Goal: Task Accomplishment & Management: Manage account settings

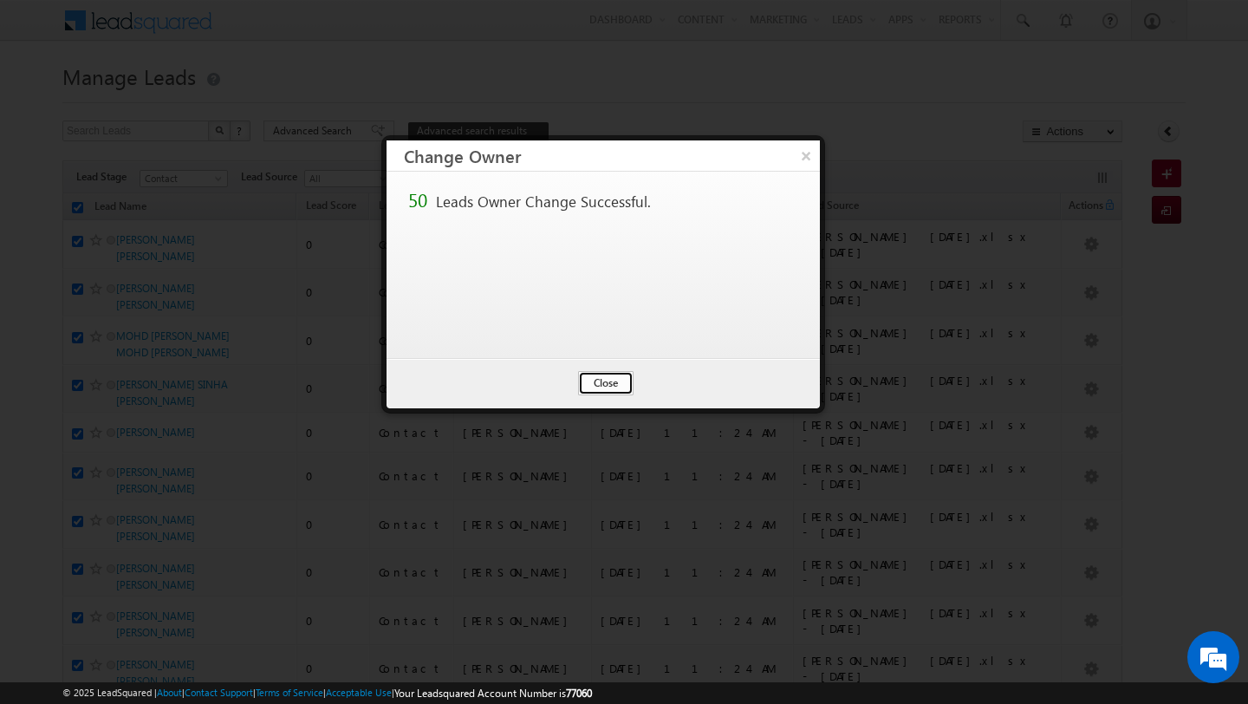
click at [610, 383] on button "Close" at bounding box center [605, 383] width 55 height 24
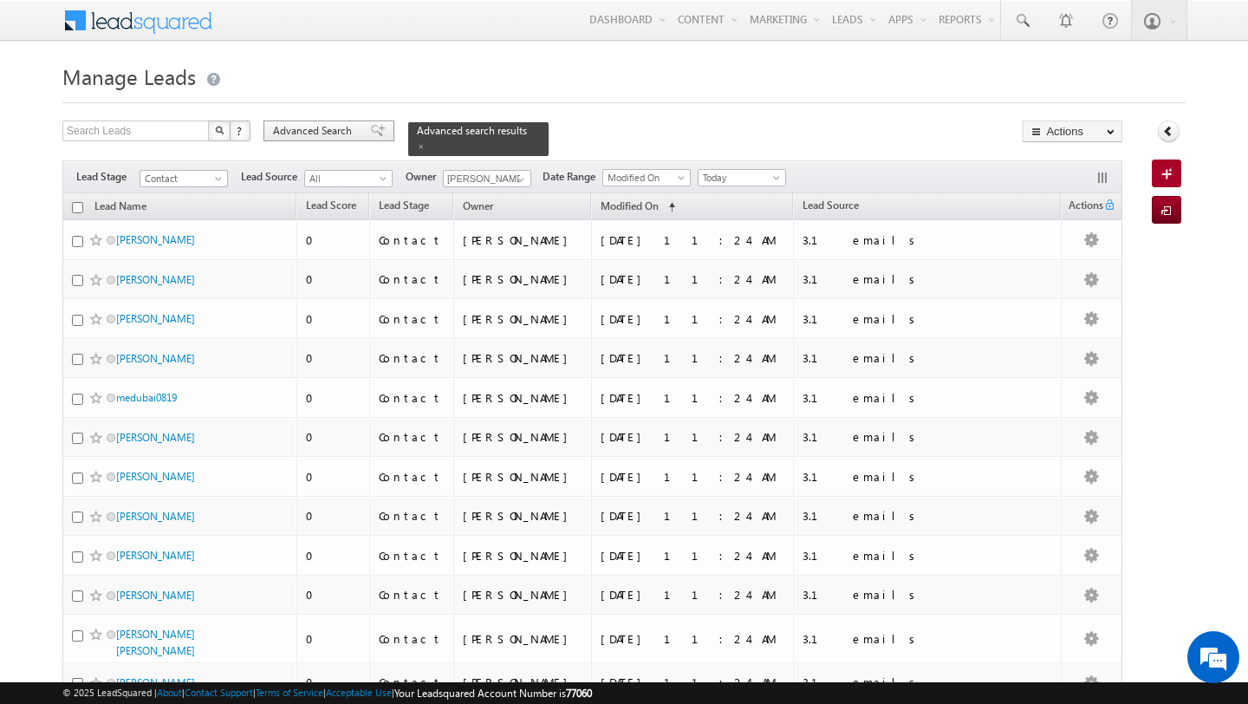
click at [333, 129] on span "Advanced Search" at bounding box center [315, 131] width 84 height 16
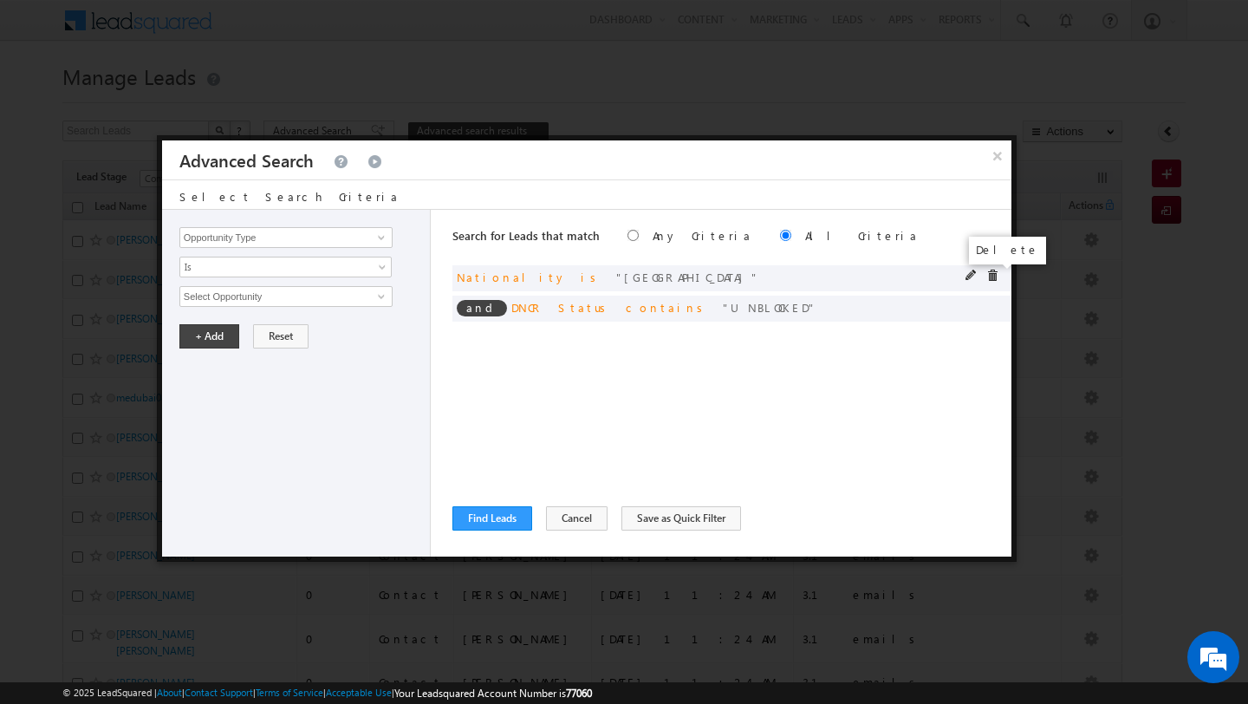
click at [996, 279] on span at bounding box center [992, 275] width 12 height 12
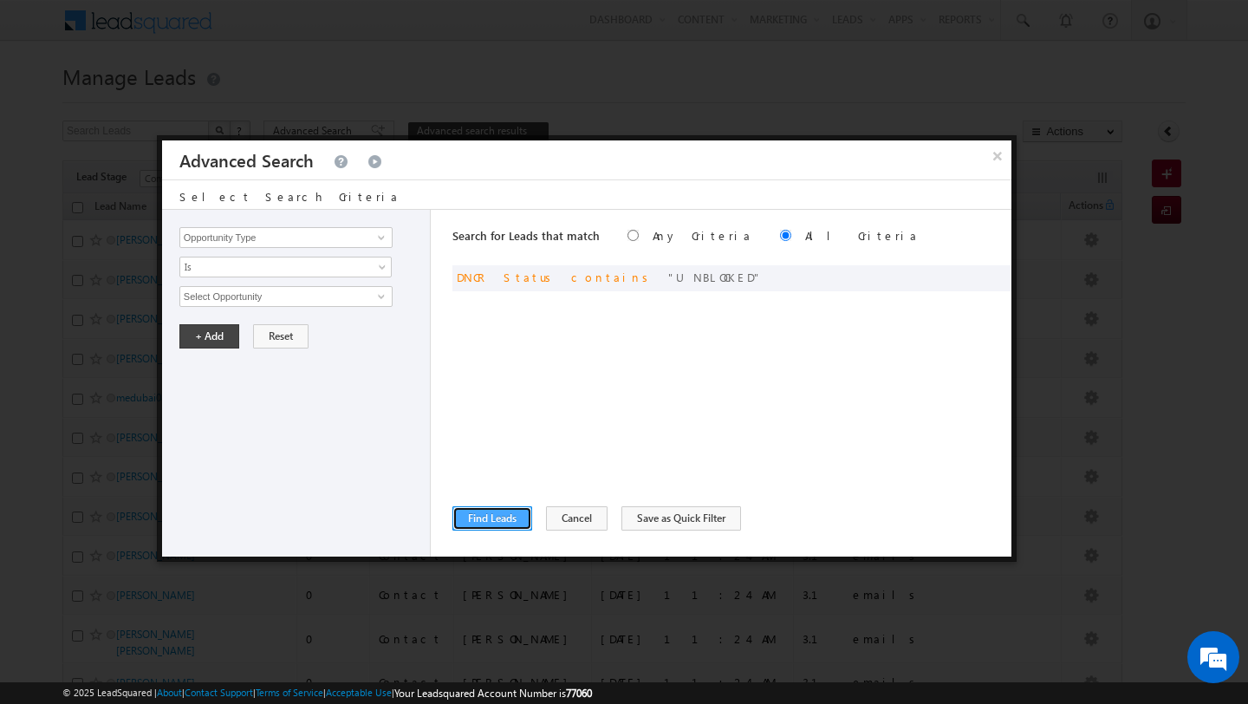
click at [495, 509] on button "Find Leads" at bounding box center [492, 518] width 80 height 24
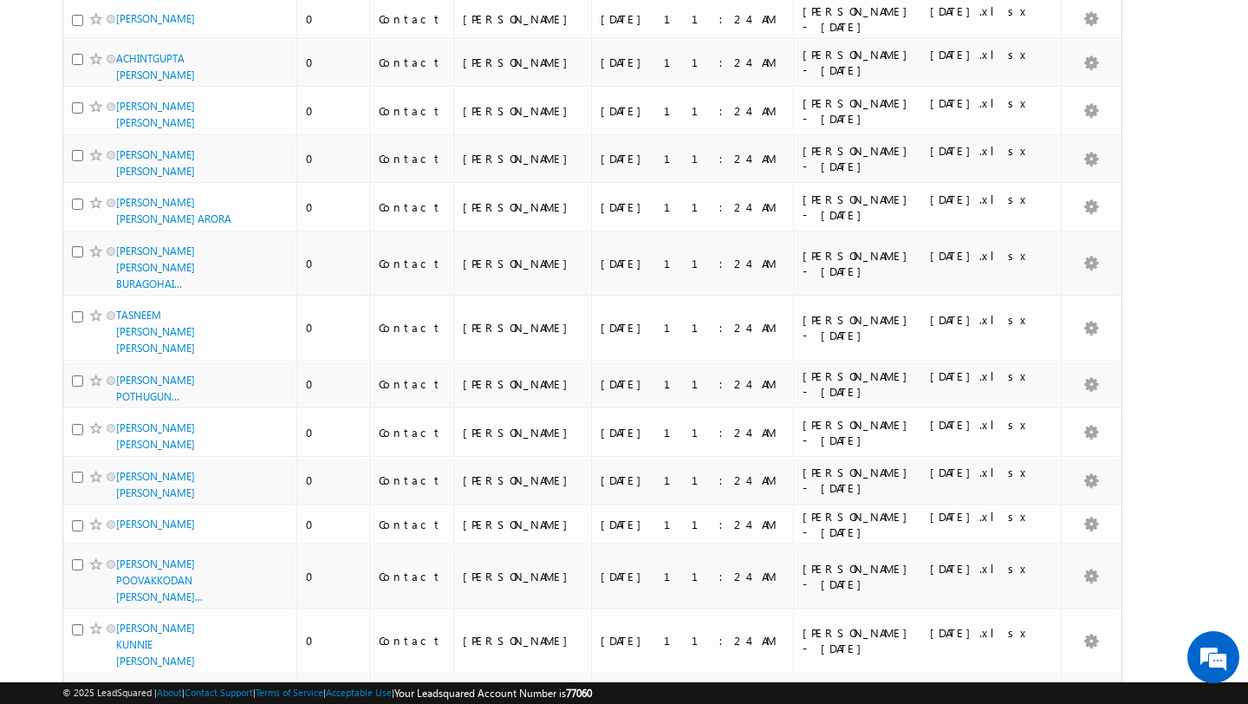
scroll to position [1854, 0]
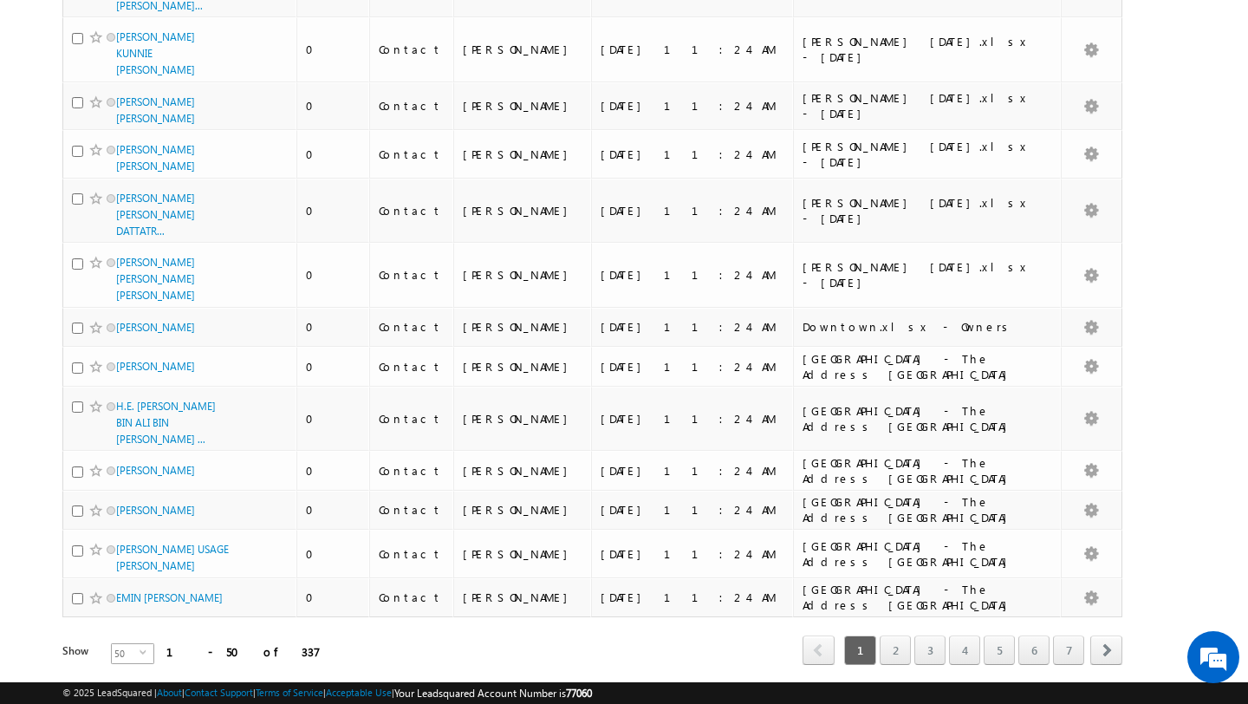
click at [127, 644] on span "50" at bounding box center [126, 653] width 28 height 19
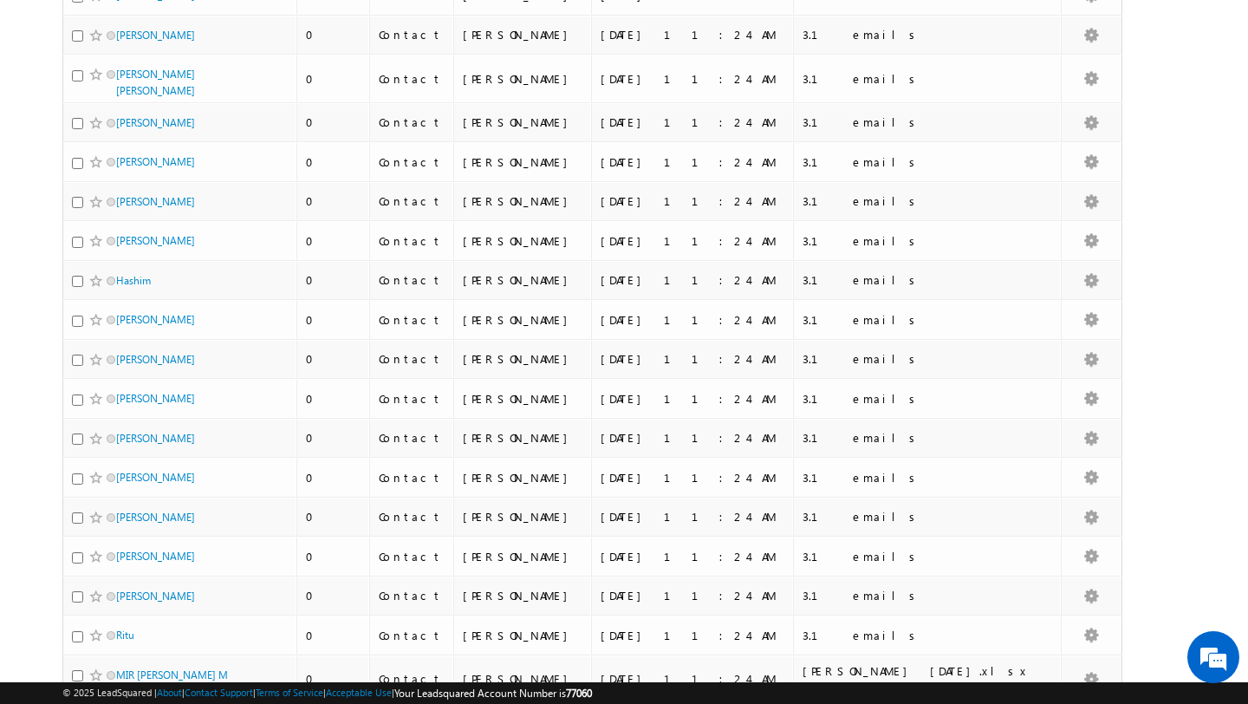
scroll to position [0, 0]
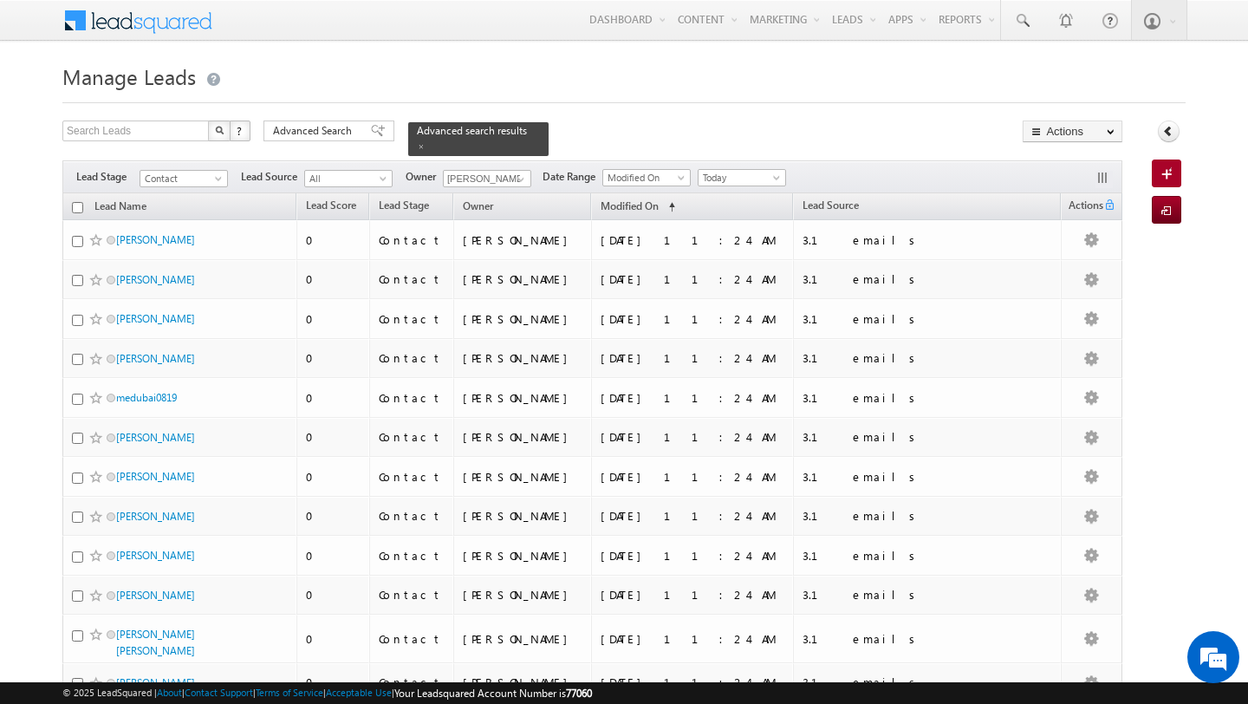
click at [78, 211] on input "checkbox" at bounding box center [77, 207] width 11 height 11
checkbox input "true"
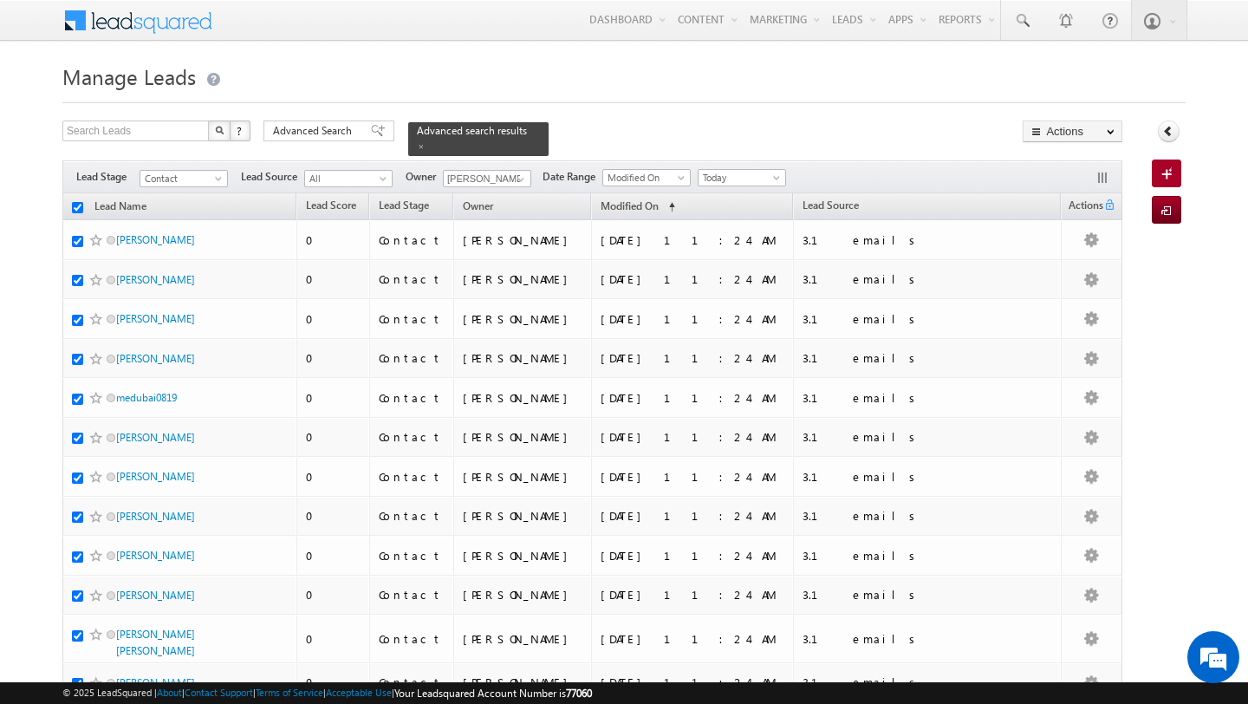
checkbox input "true"
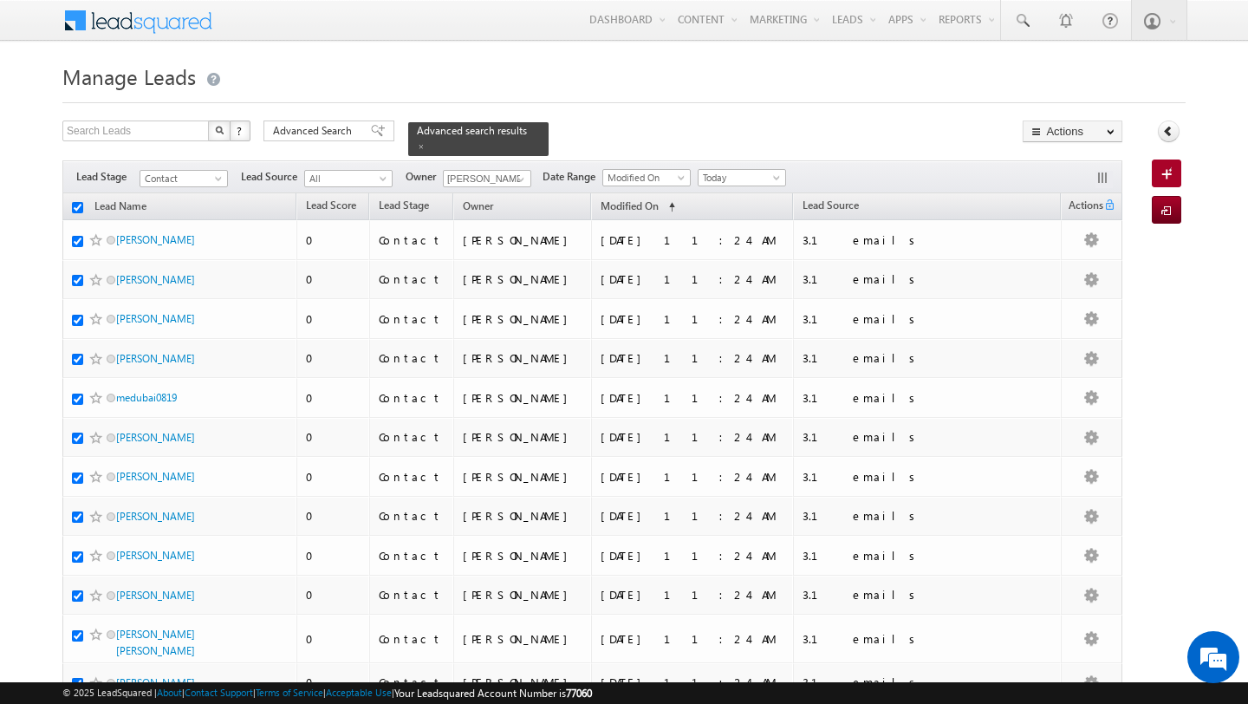
checkbox input "true"
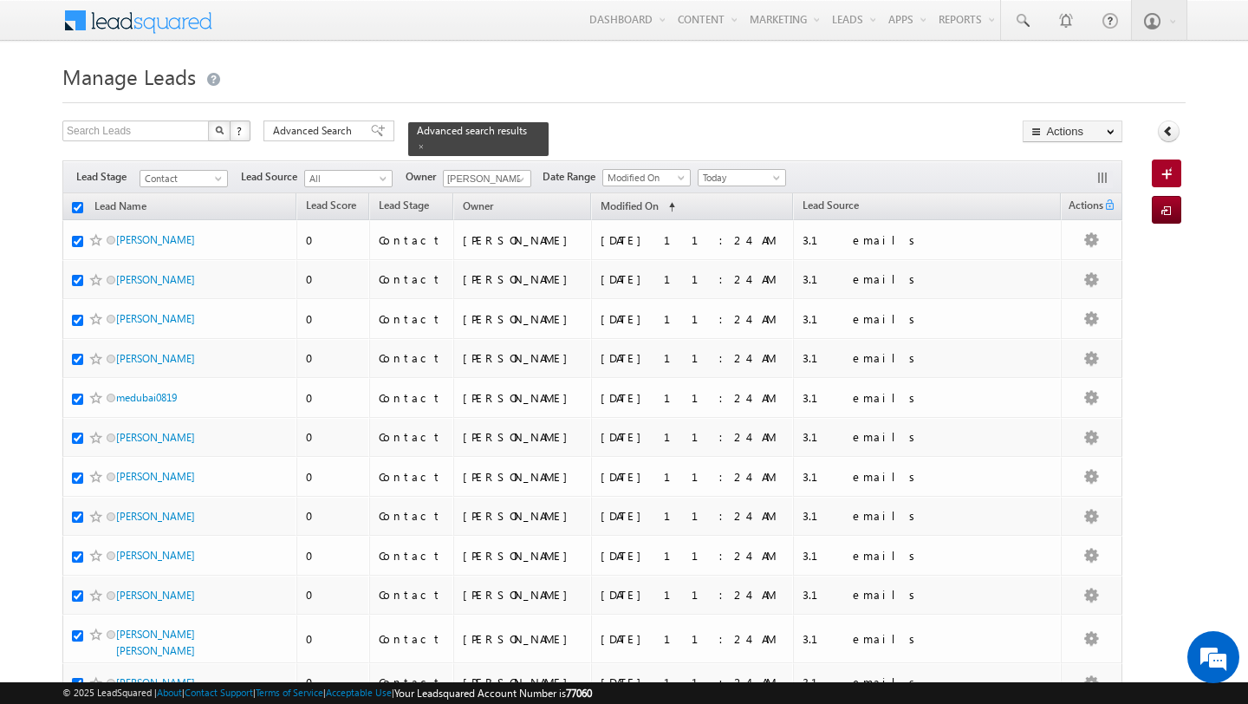
checkbox input "true"
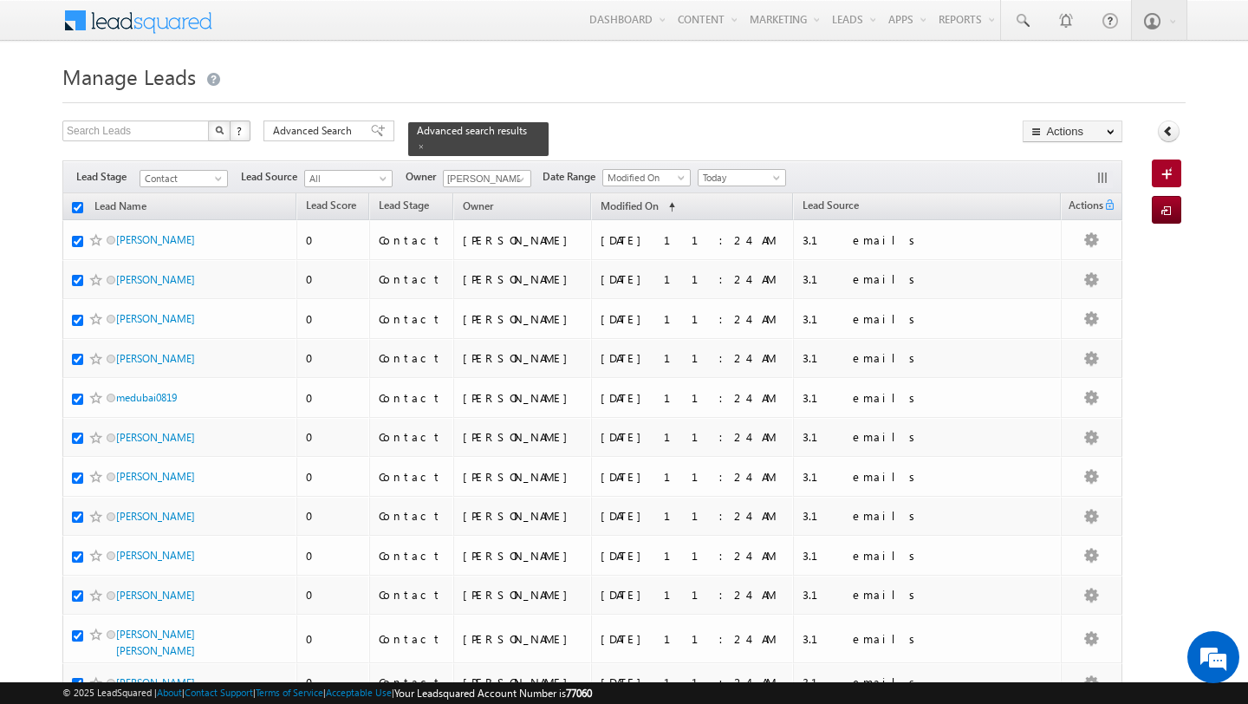
checkbox input "true"
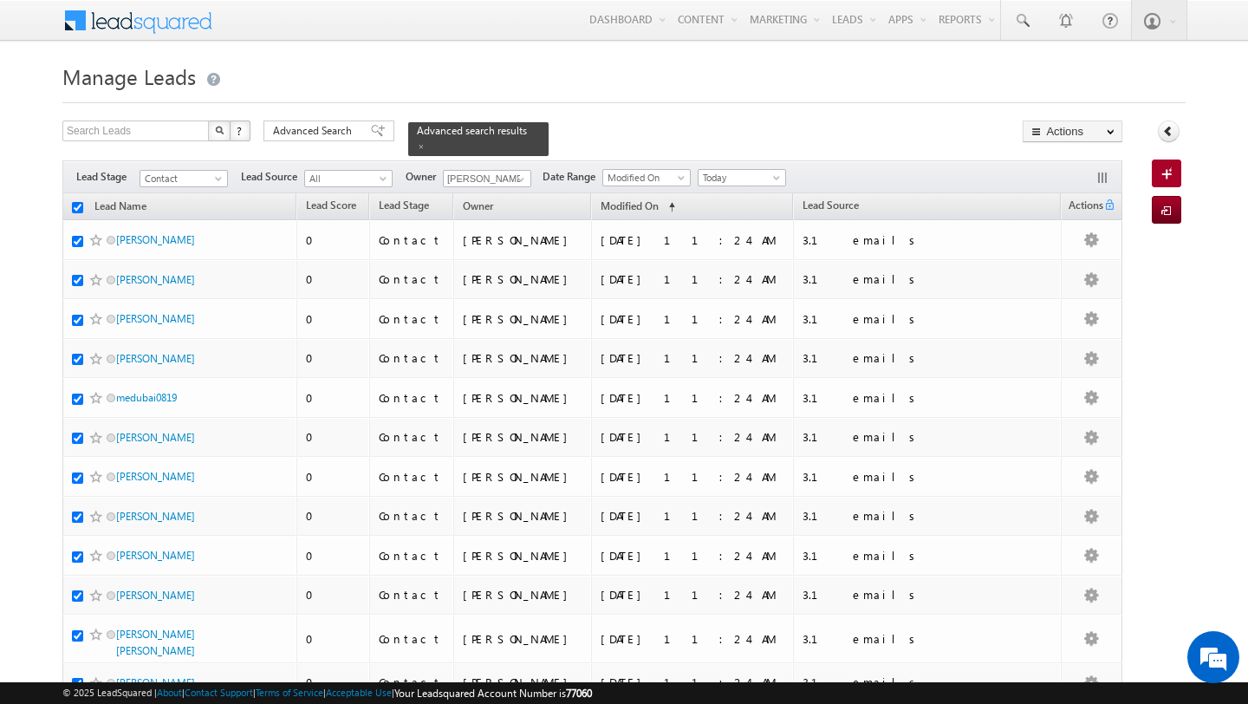
checkbox input "true"
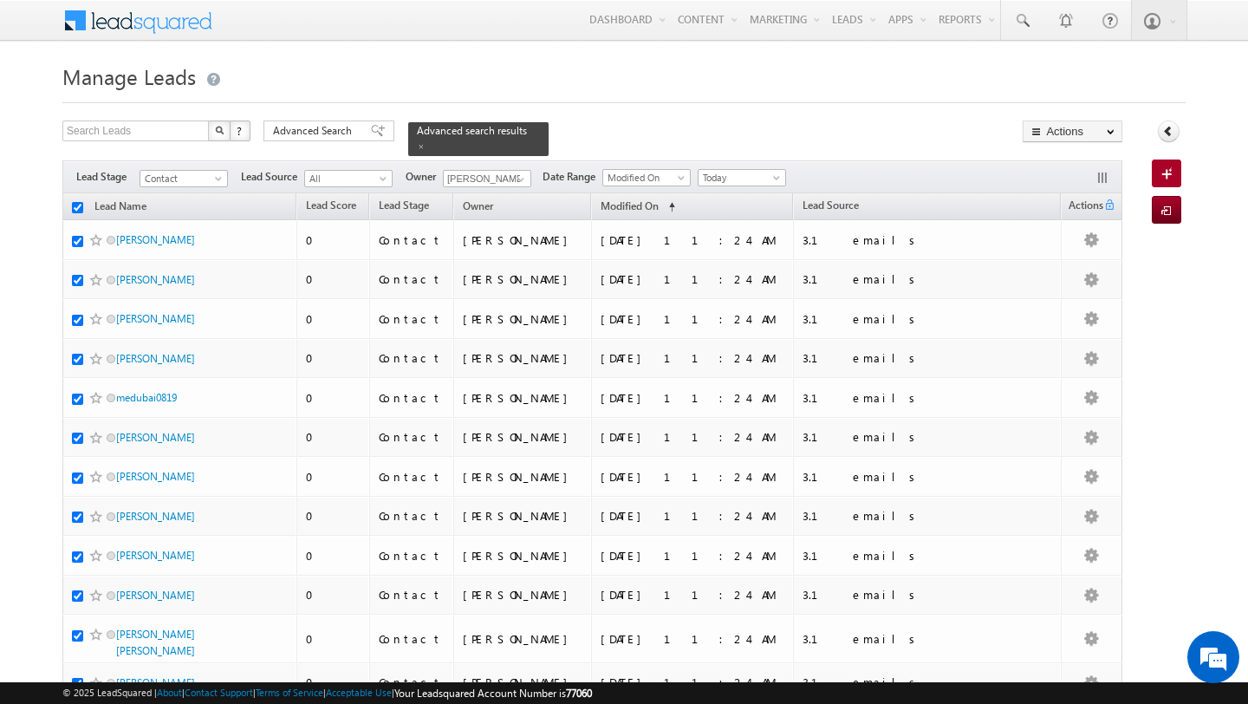
checkbox input "true"
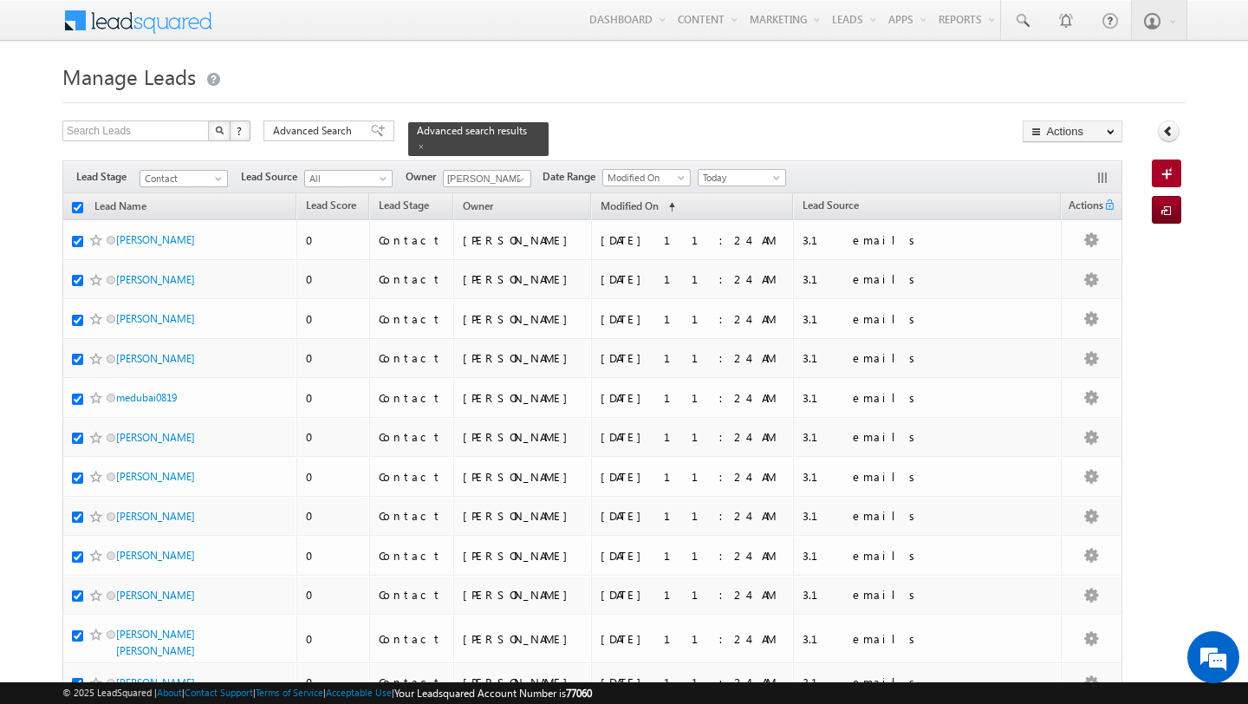
checkbox input "true"
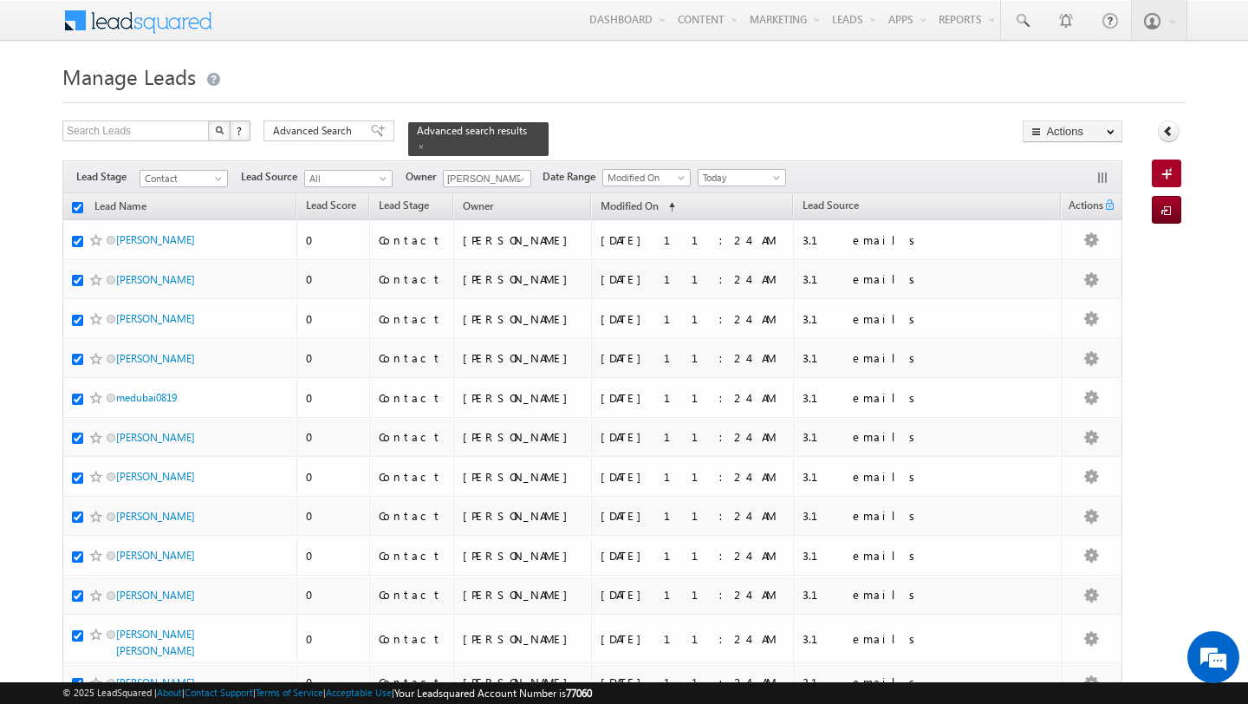
checkbox input "true"
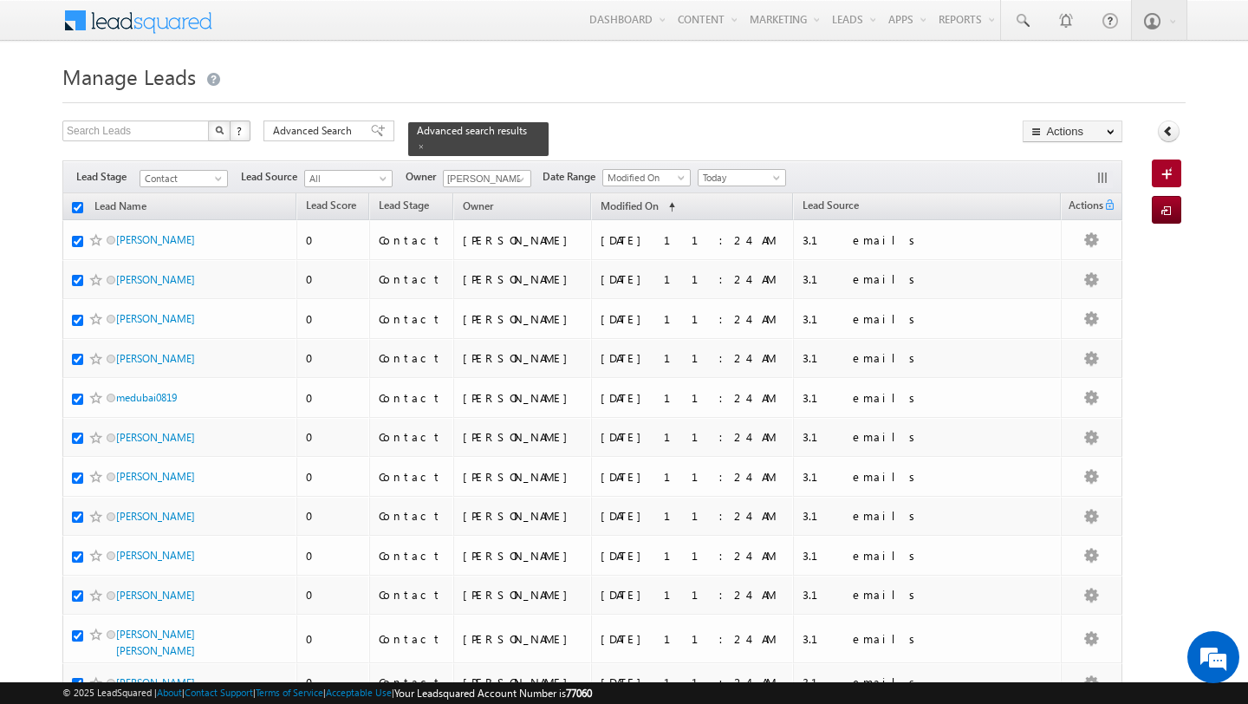
checkbox input "true"
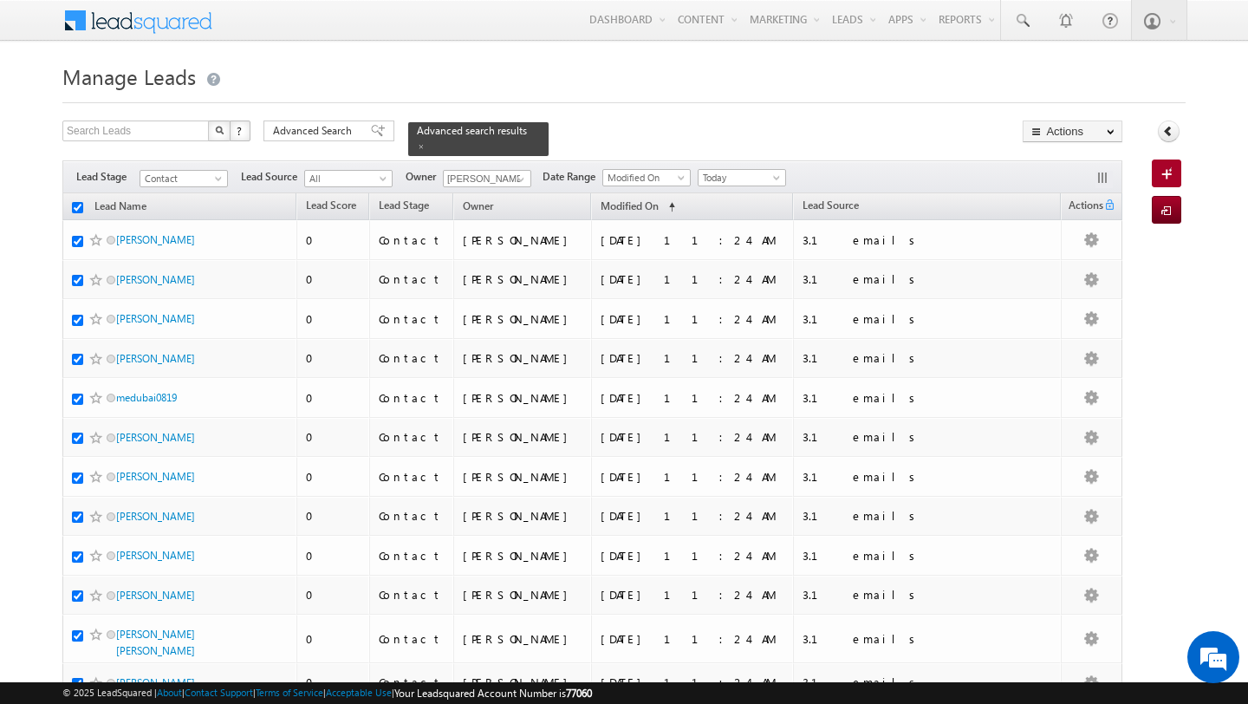
checkbox input "true"
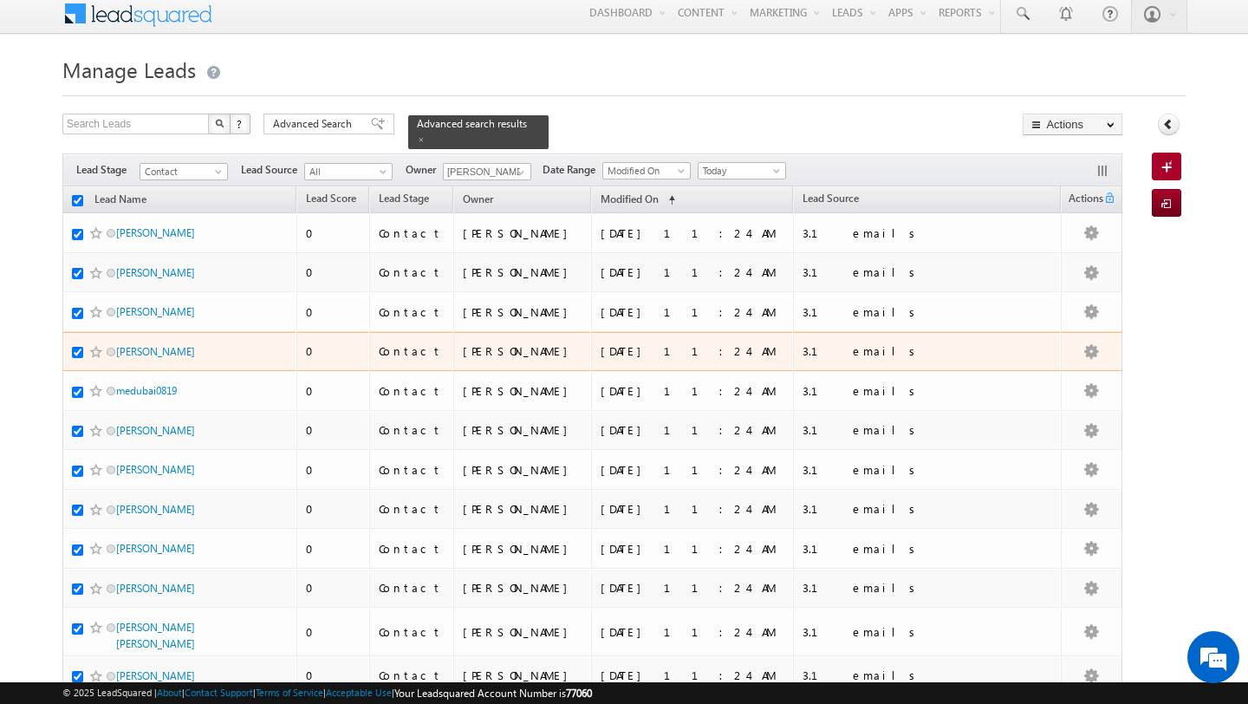
scroll to position [16, 0]
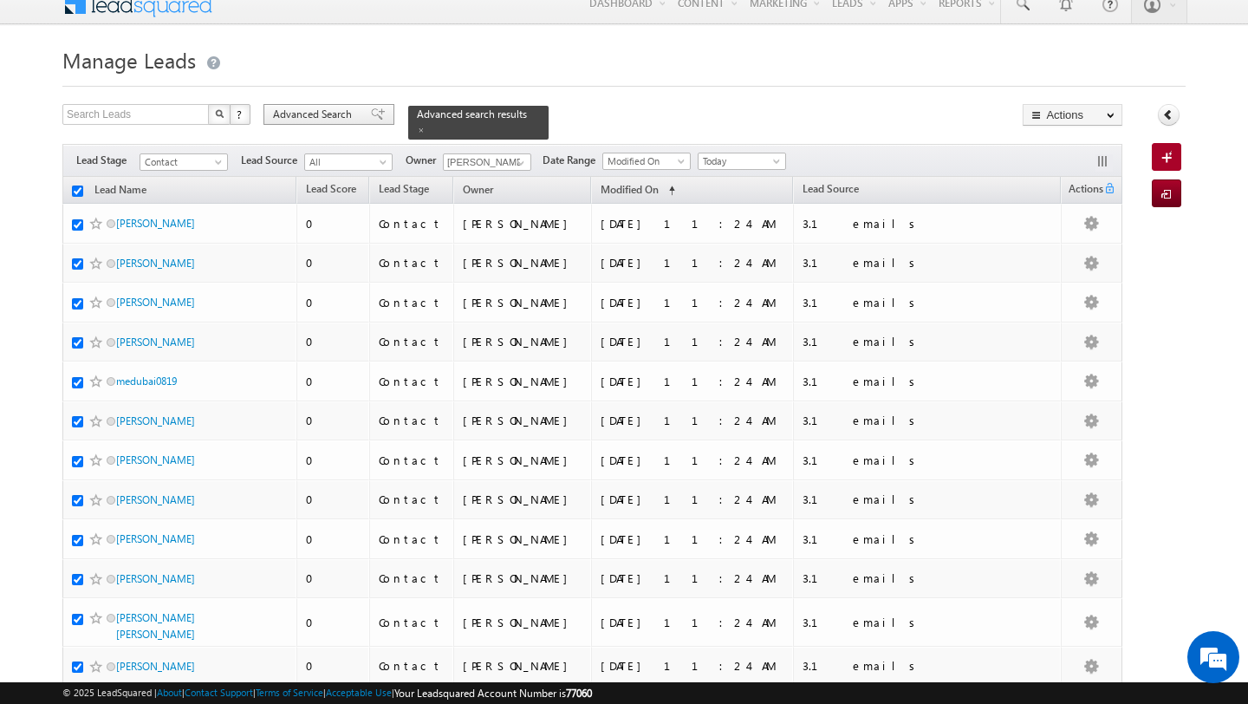
click at [308, 115] on span "Advanced Search" at bounding box center [315, 115] width 84 height 16
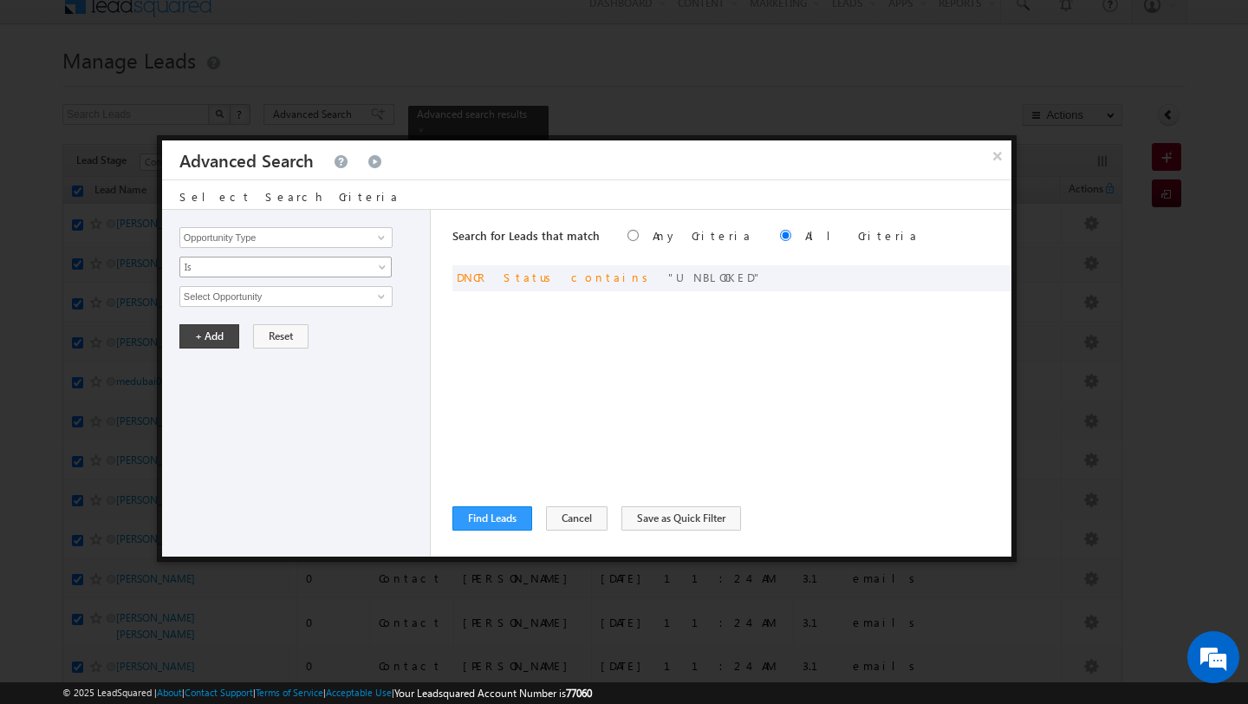
click at [310, 269] on span "Is" at bounding box center [274, 267] width 188 height 16
click at [303, 247] on input "Opportunity Type" at bounding box center [285, 237] width 213 height 21
click at [378, 240] on span at bounding box center [381, 237] width 14 height 14
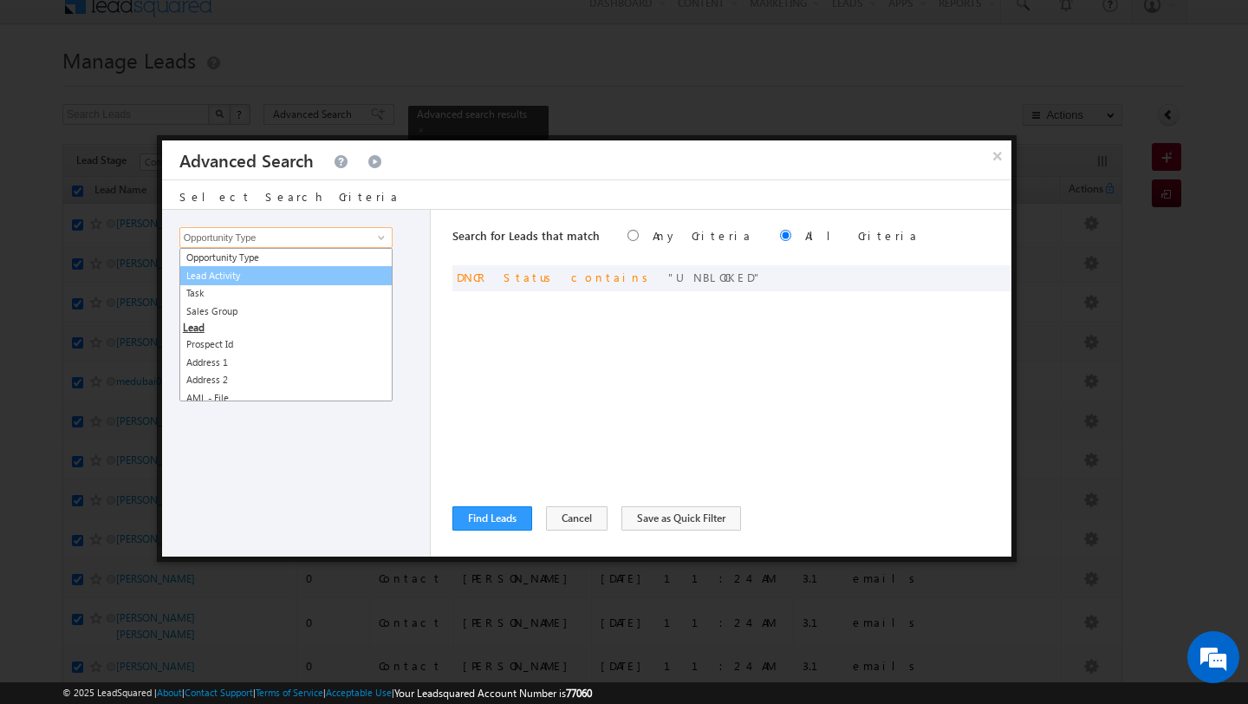
click at [310, 281] on link "Lead Activity" at bounding box center [285, 276] width 213 height 20
type input "Lead Activity"
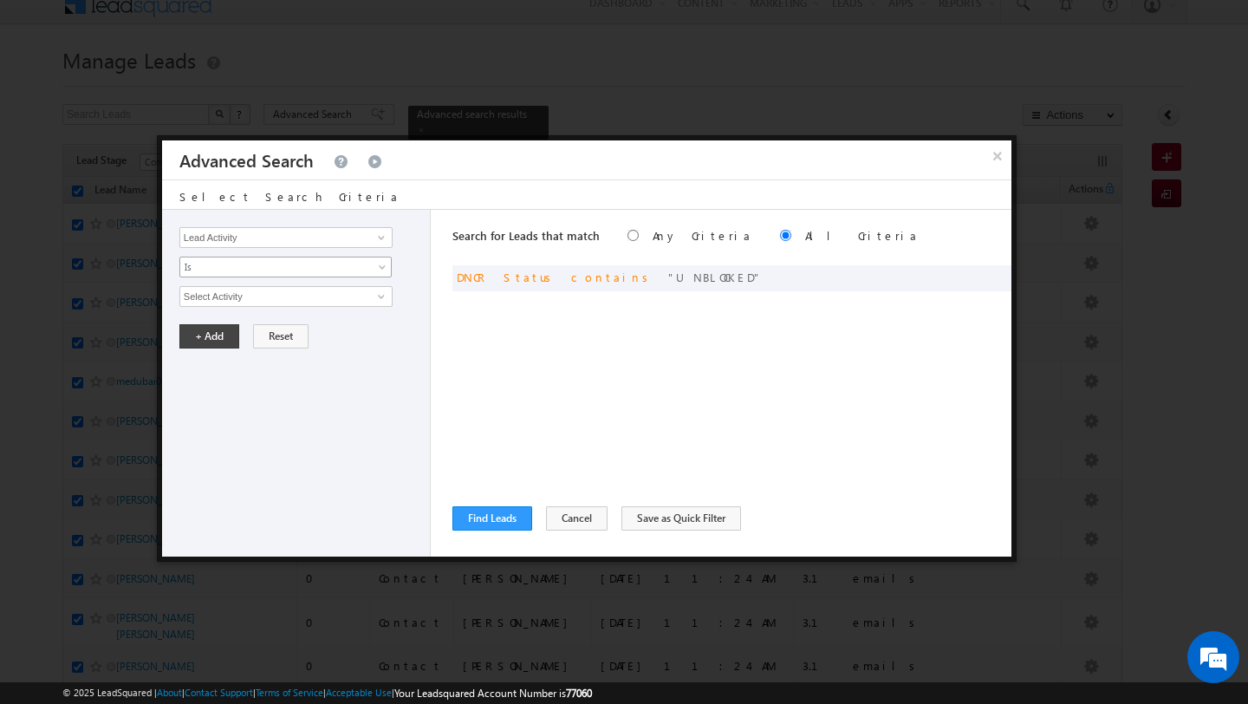
click at [305, 265] on span "Is" at bounding box center [274, 267] width 188 height 16
click at [295, 302] on link "Is Not" at bounding box center [285, 305] width 211 height 16
click at [373, 302] on link at bounding box center [379, 296] width 22 height 17
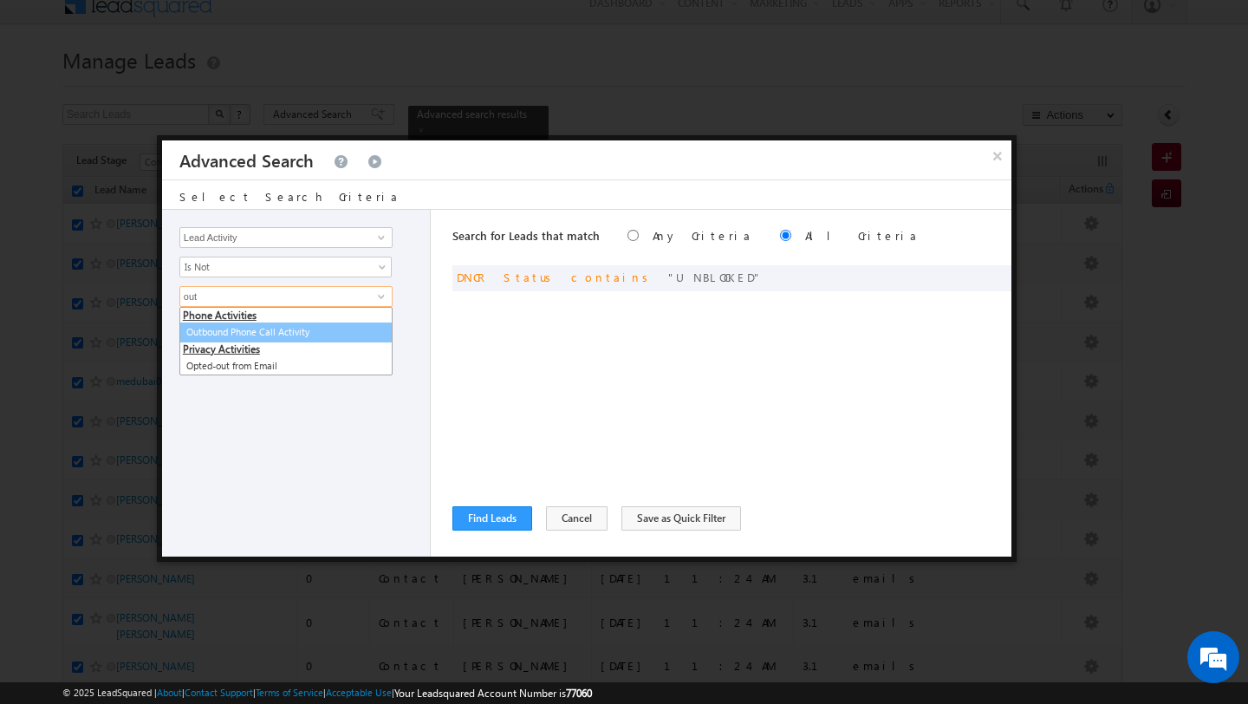
click at [248, 333] on link "Outbound Phone Call Activity" at bounding box center [285, 332] width 213 height 20
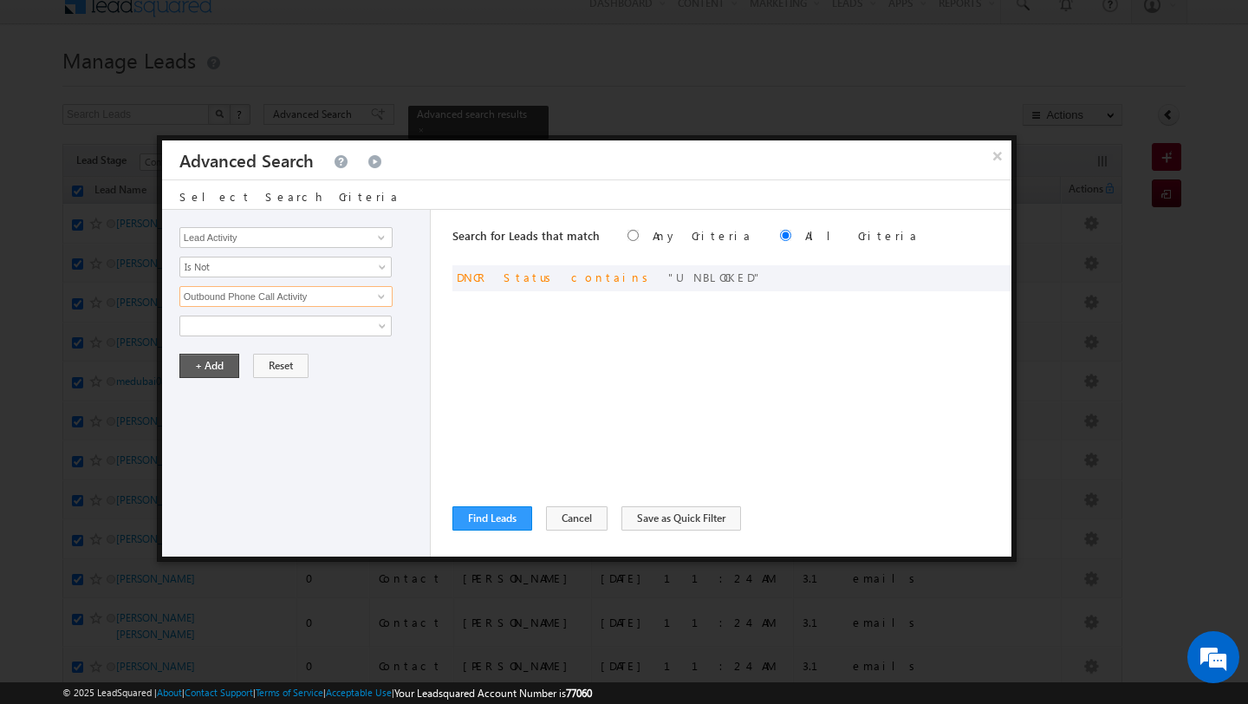
type input "Outbound Phone Call Activity"
click at [203, 366] on button "+ Add" at bounding box center [209, 366] width 60 height 24
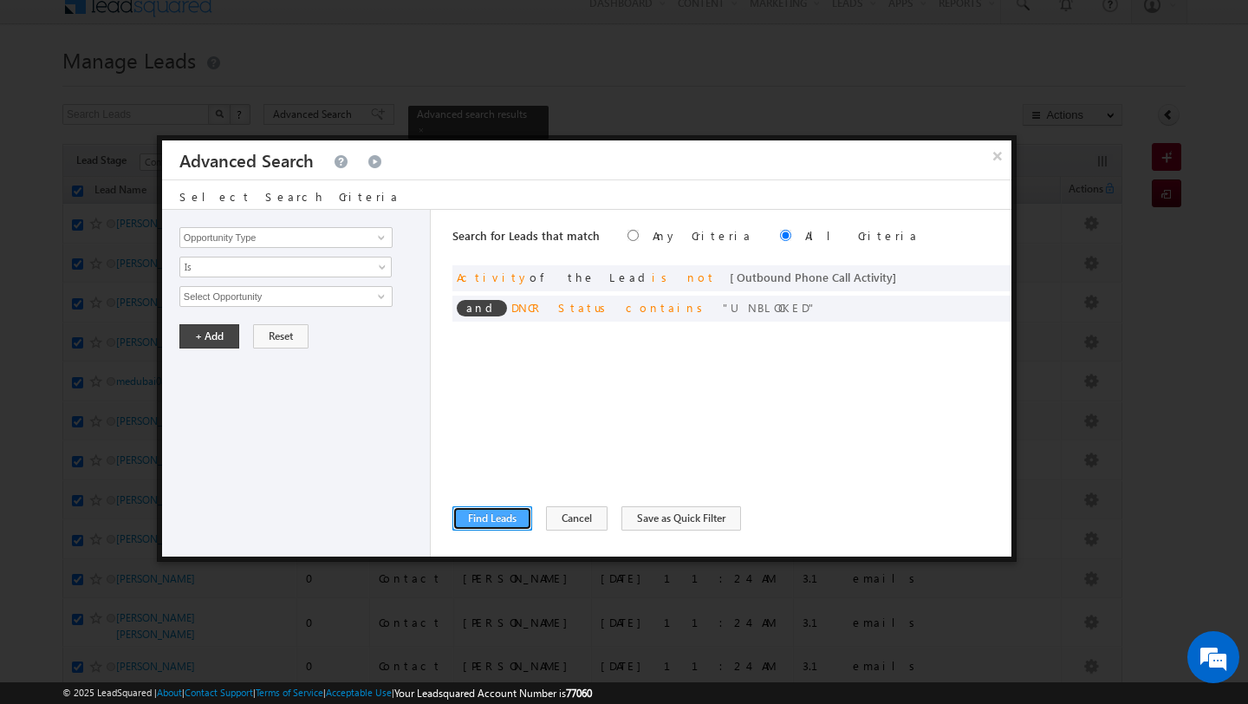
click at [477, 512] on button "Find Leads" at bounding box center [492, 518] width 80 height 24
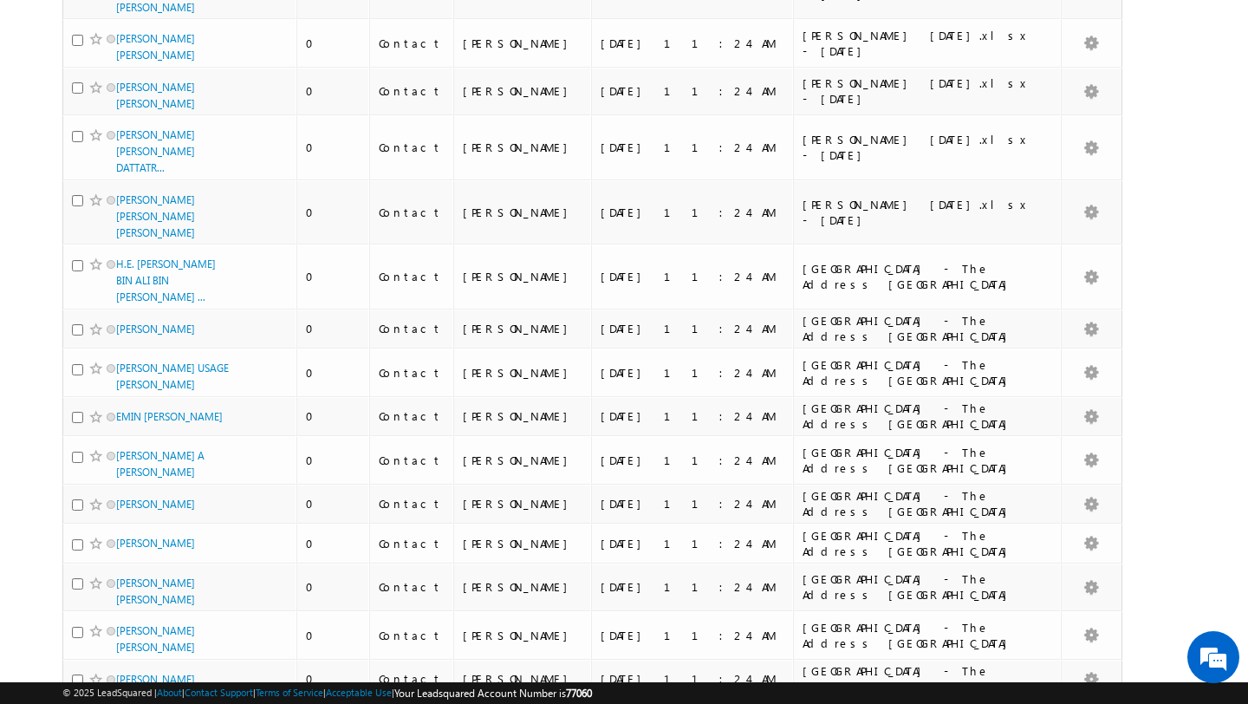
scroll to position [1847, 0]
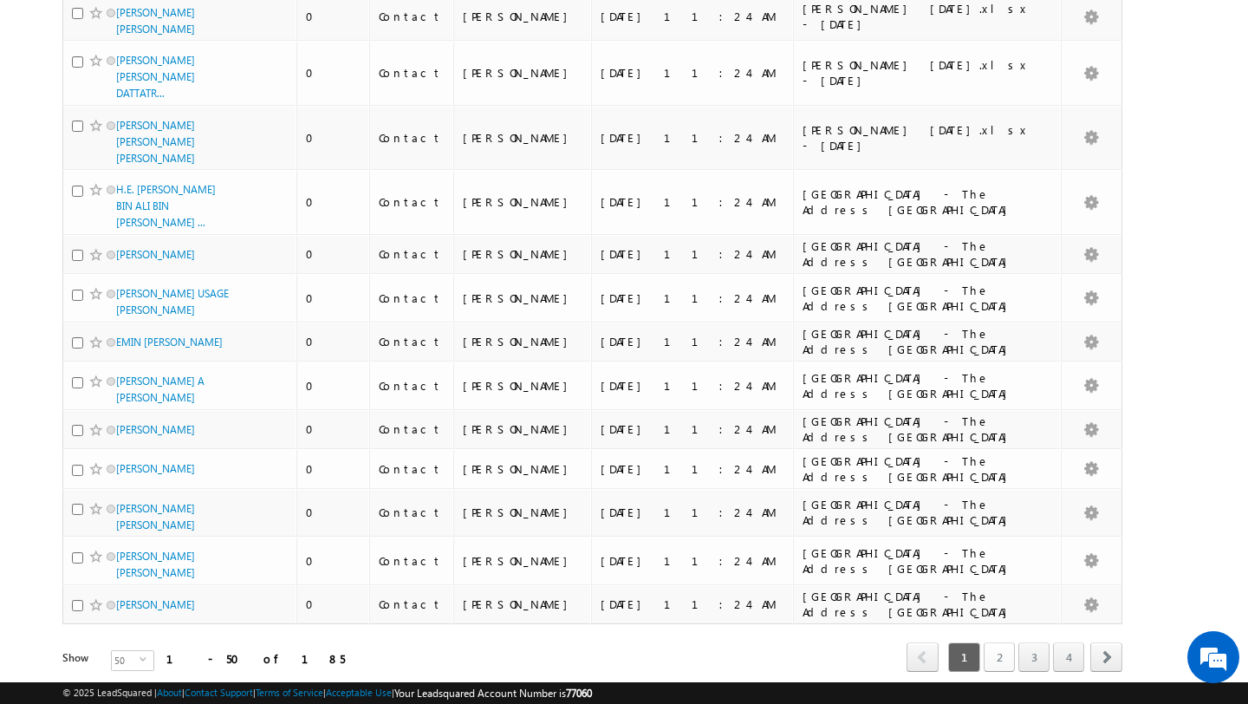
click at [992, 642] on link "2" at bounding box center [998, 656] width 31 height 29
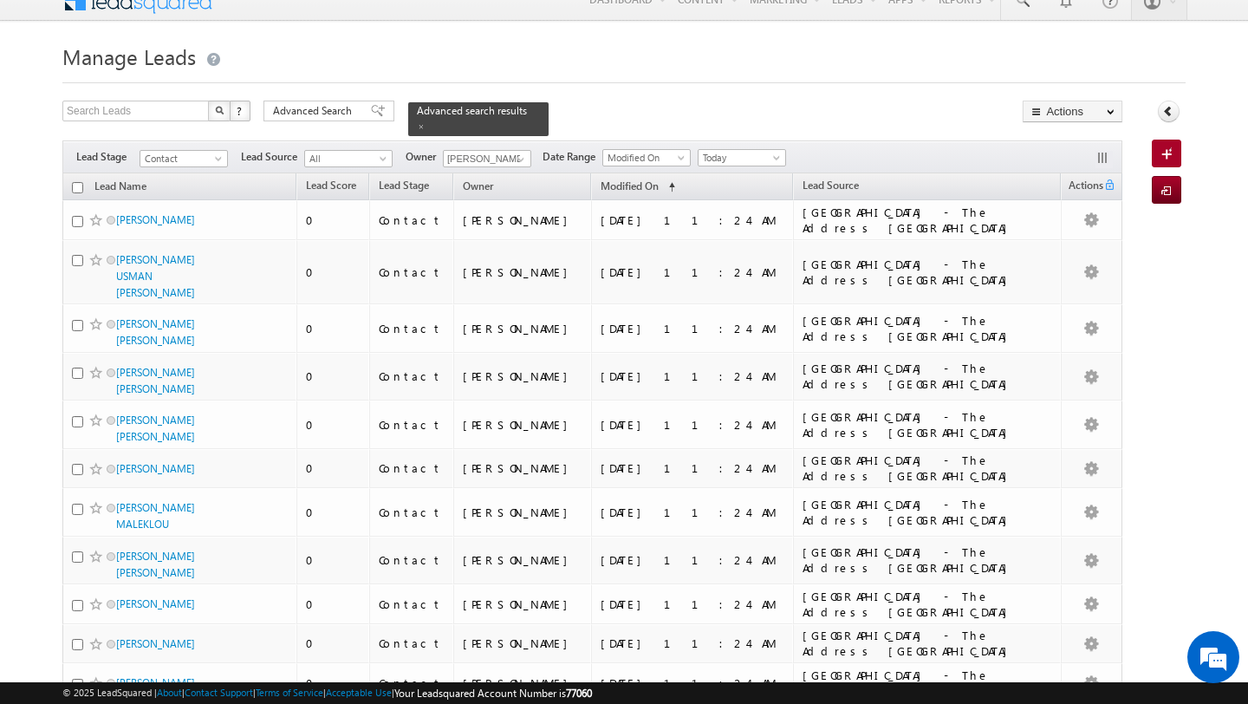
scroll to position [0, 0]
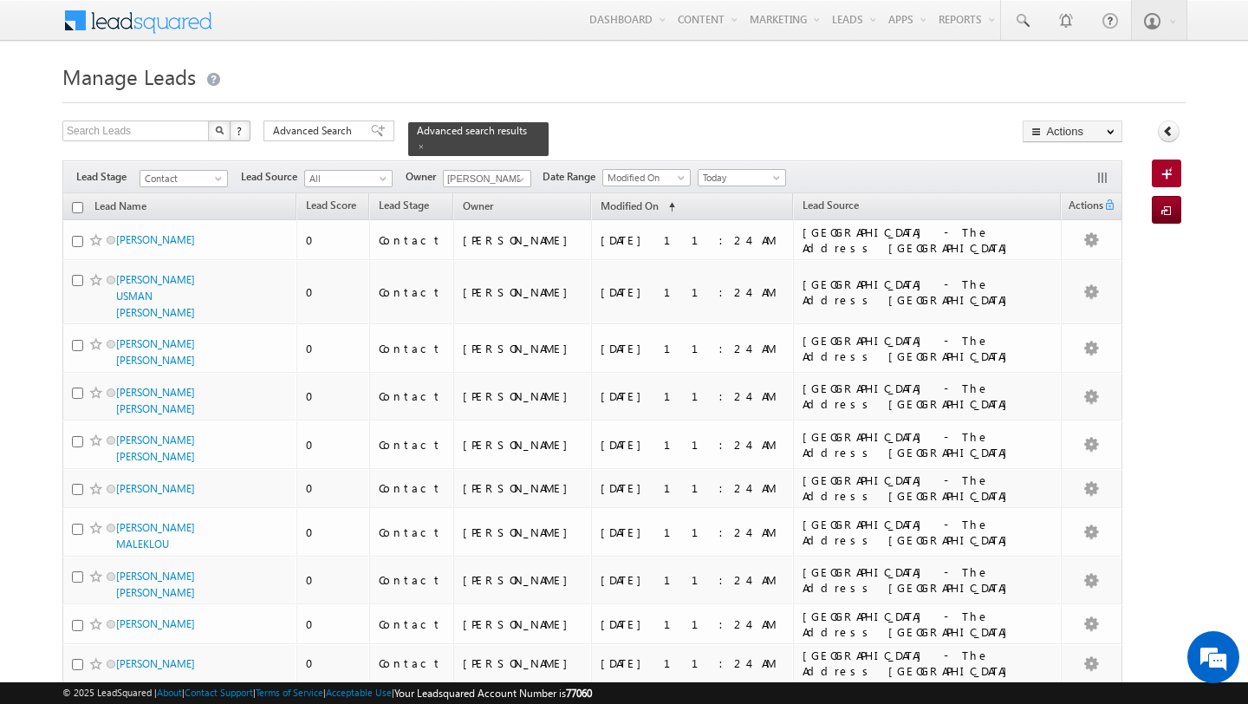
click at [77, 209] on input "checkbox" at bounding box center [77, 207] width 11 height 11
checkbox input "true"
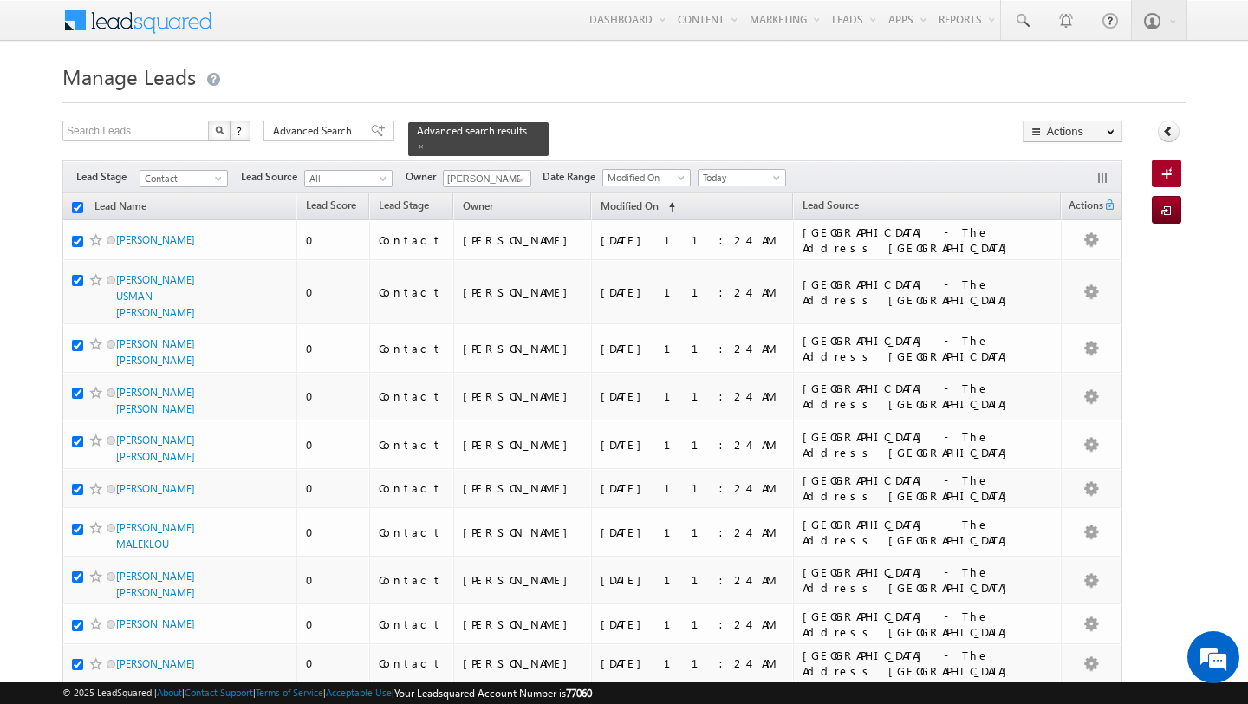
checkbox input "true"
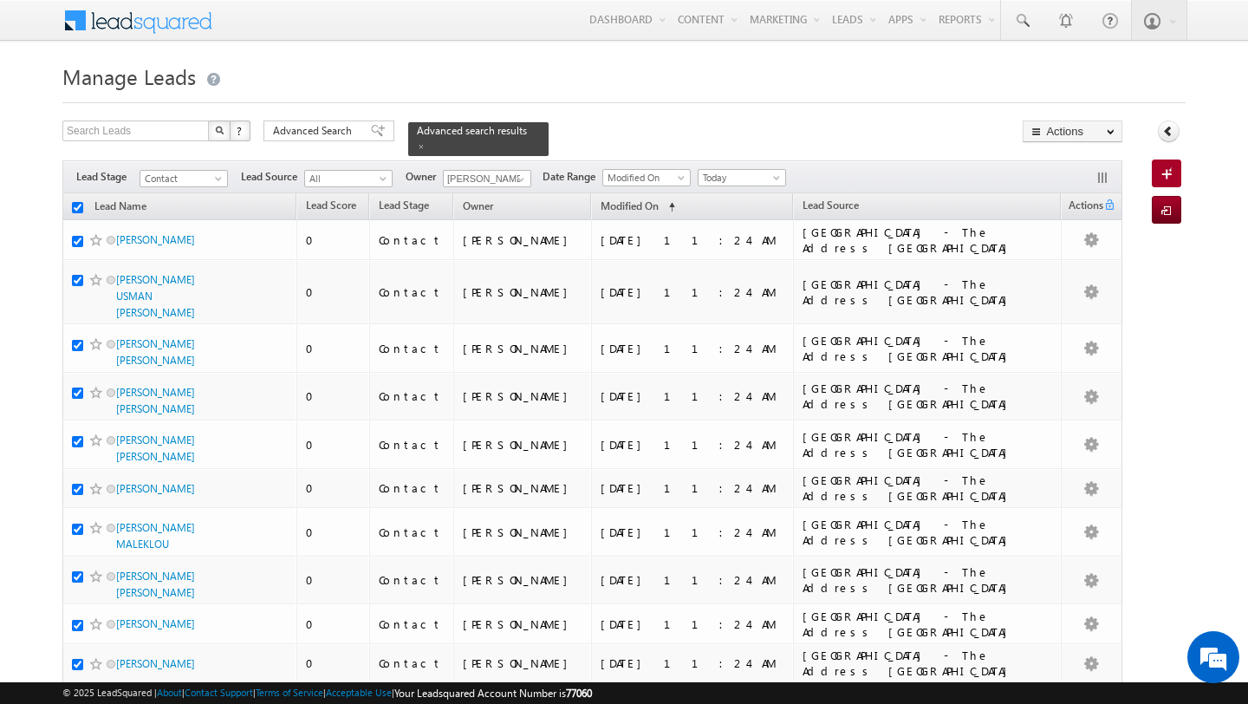
checkbox input "true"
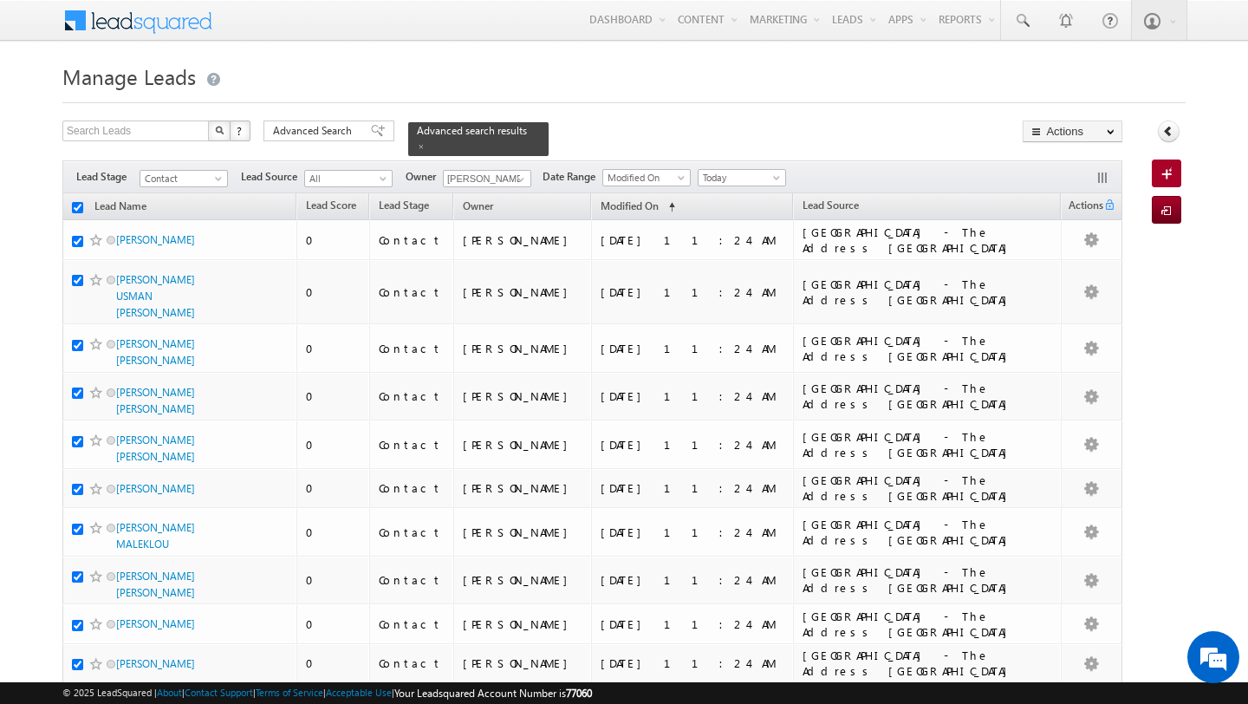
checkbox input "true"
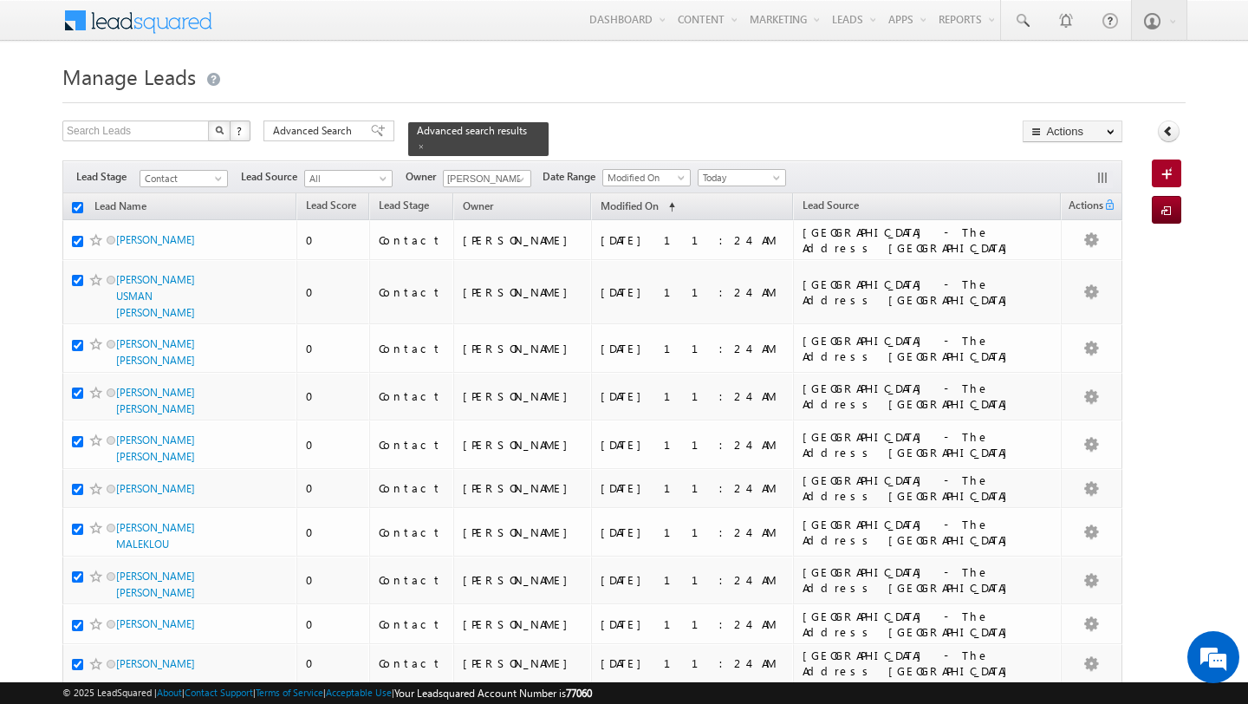
checkbox input "true"
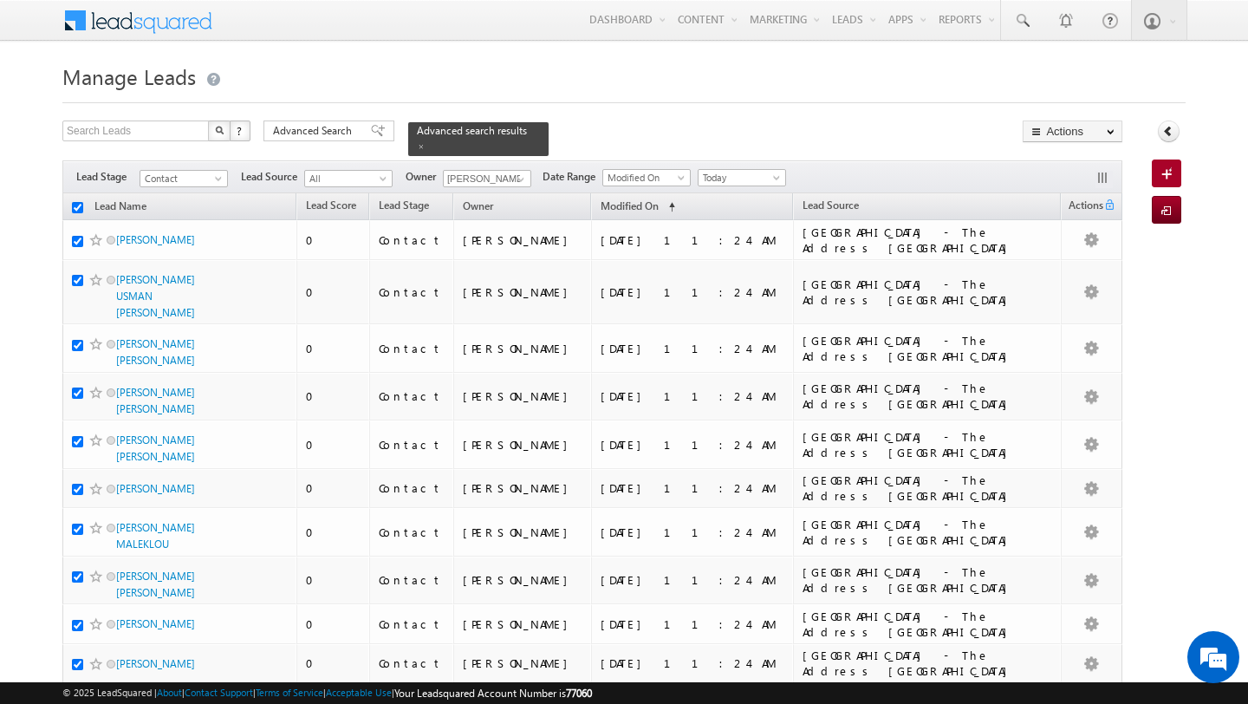
checkbox input "true"
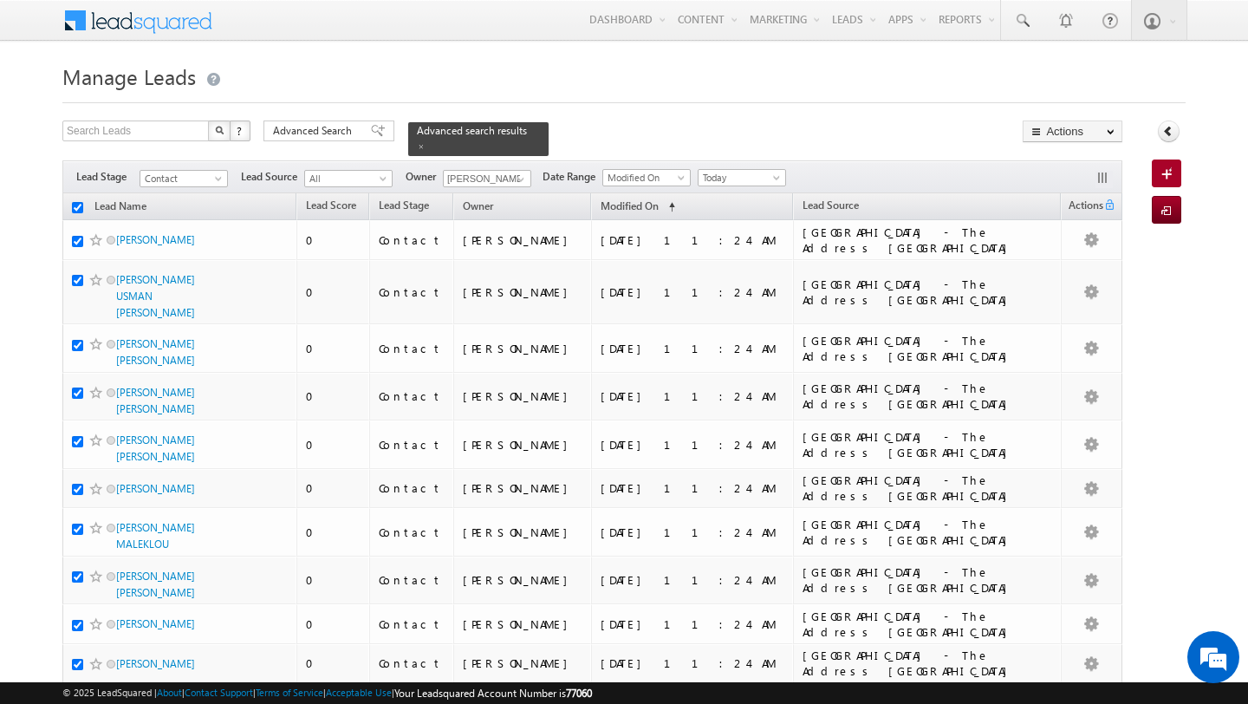
checkbox input "true"
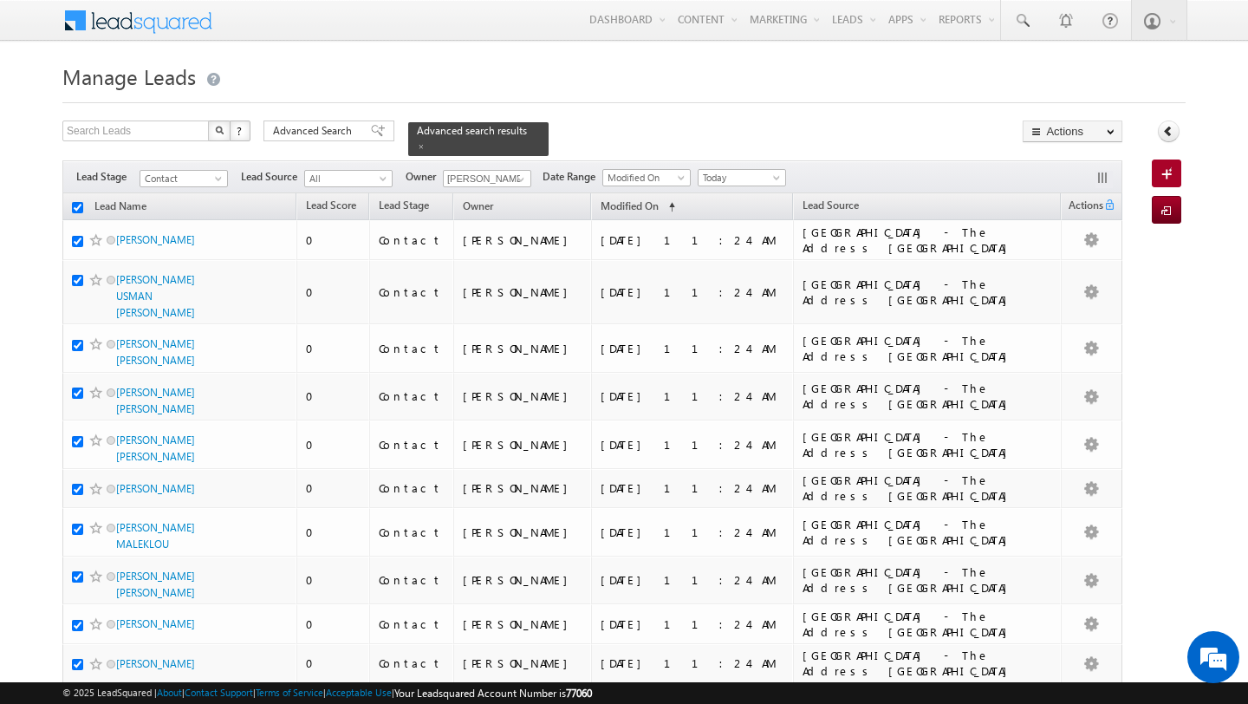
checkbox input "true"
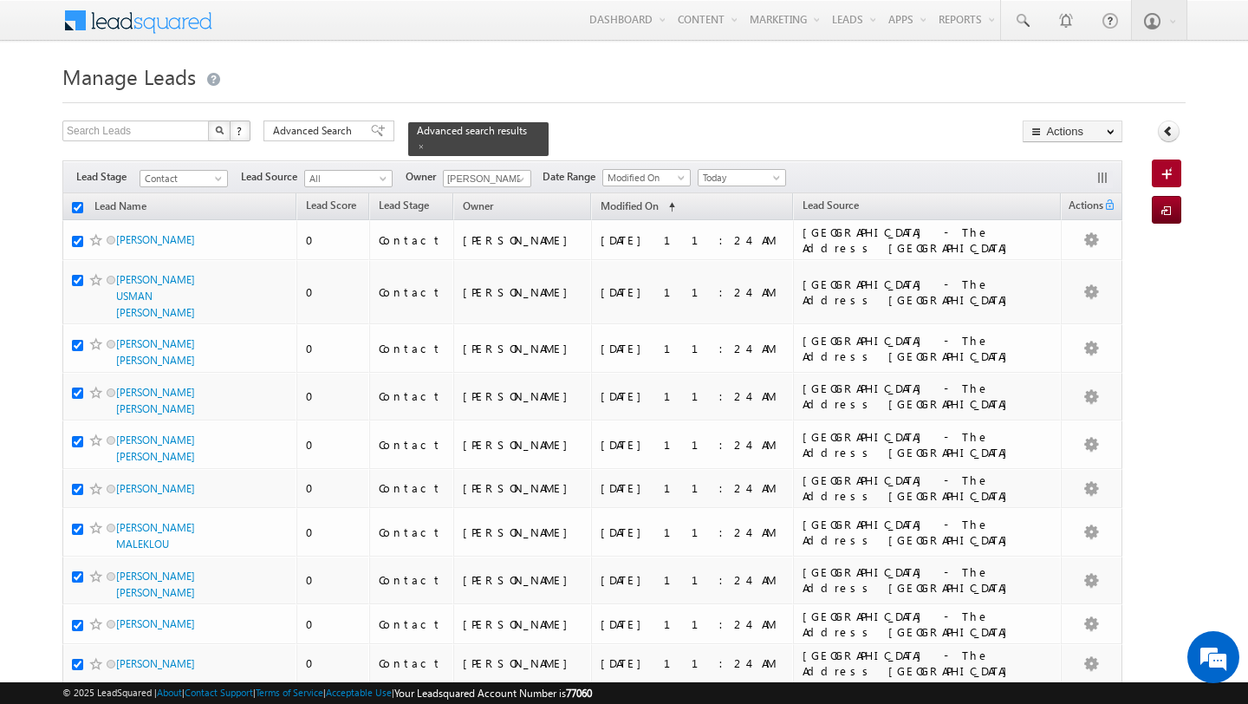
checkbox input "true"
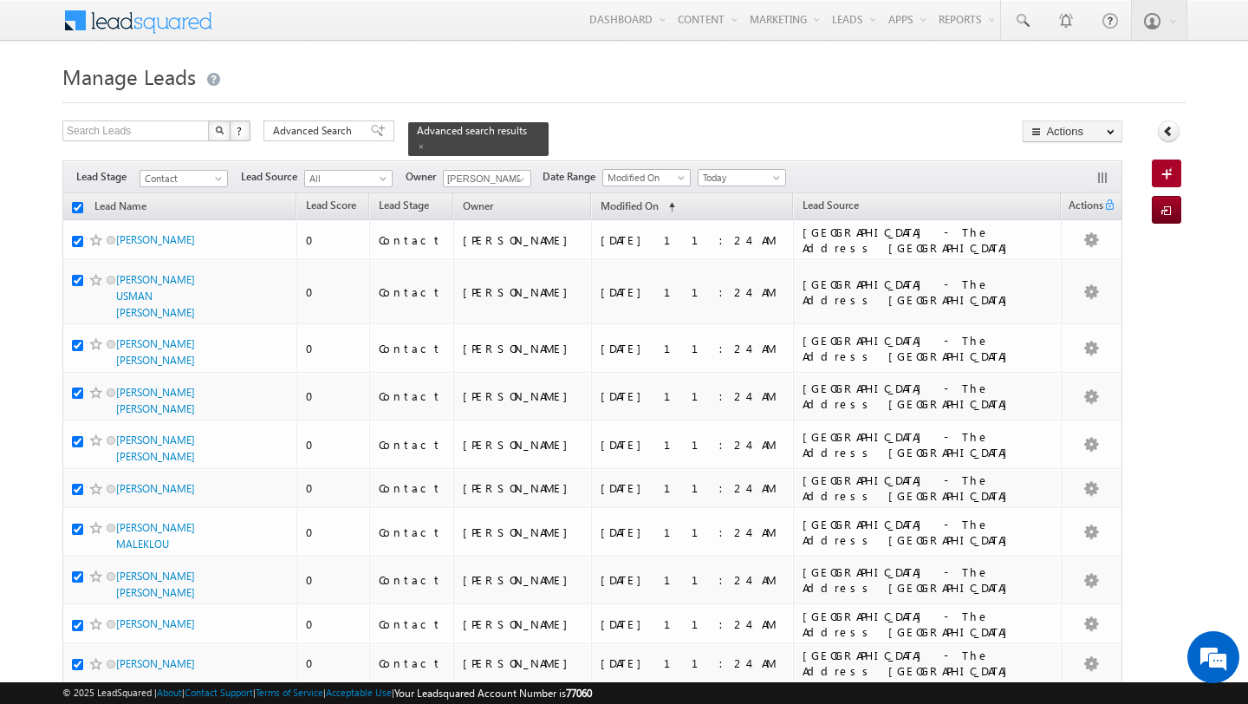
checkbox input "true"
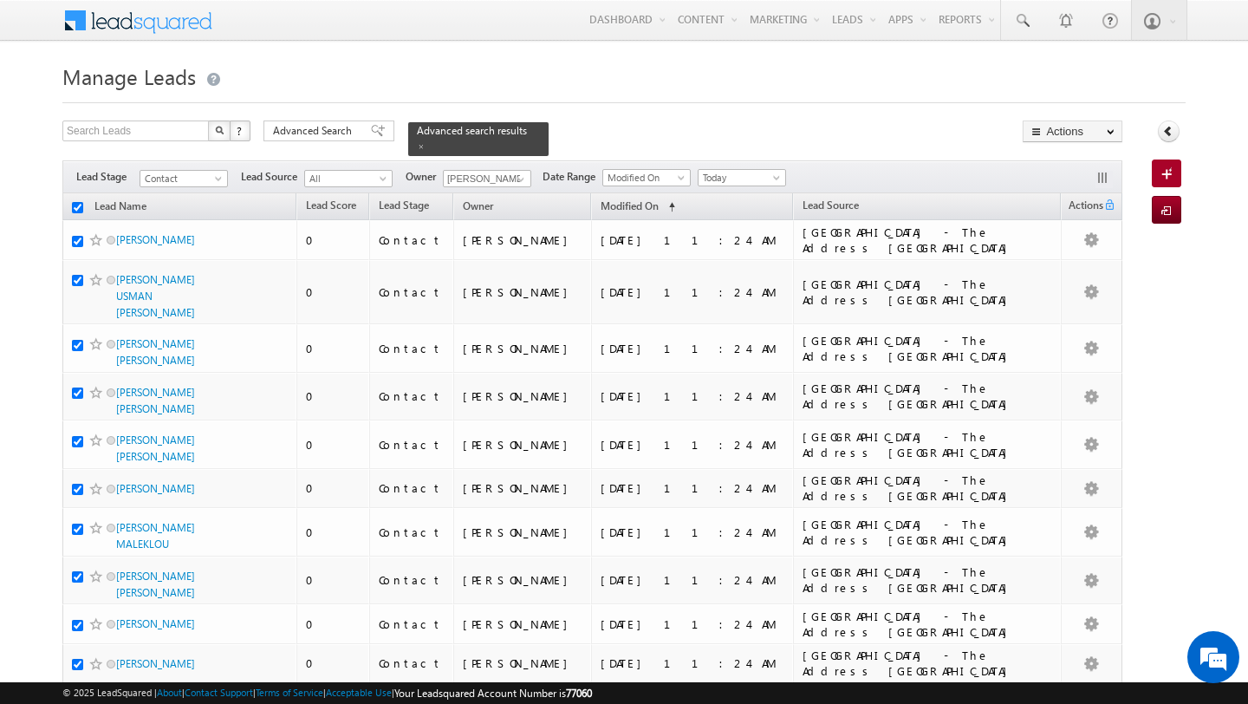
checkbox input "true"
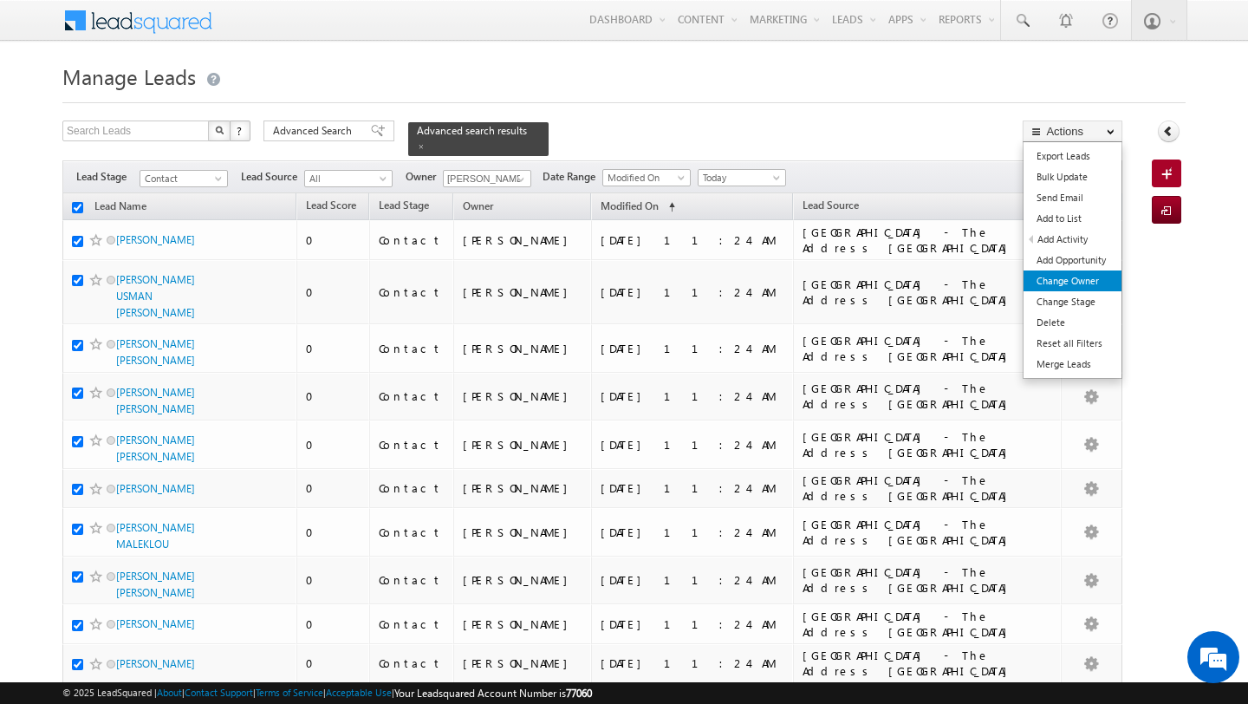
click at [1077, 277] on link "Change Owner" at bounding box center [1072, 280] width 98 height 21
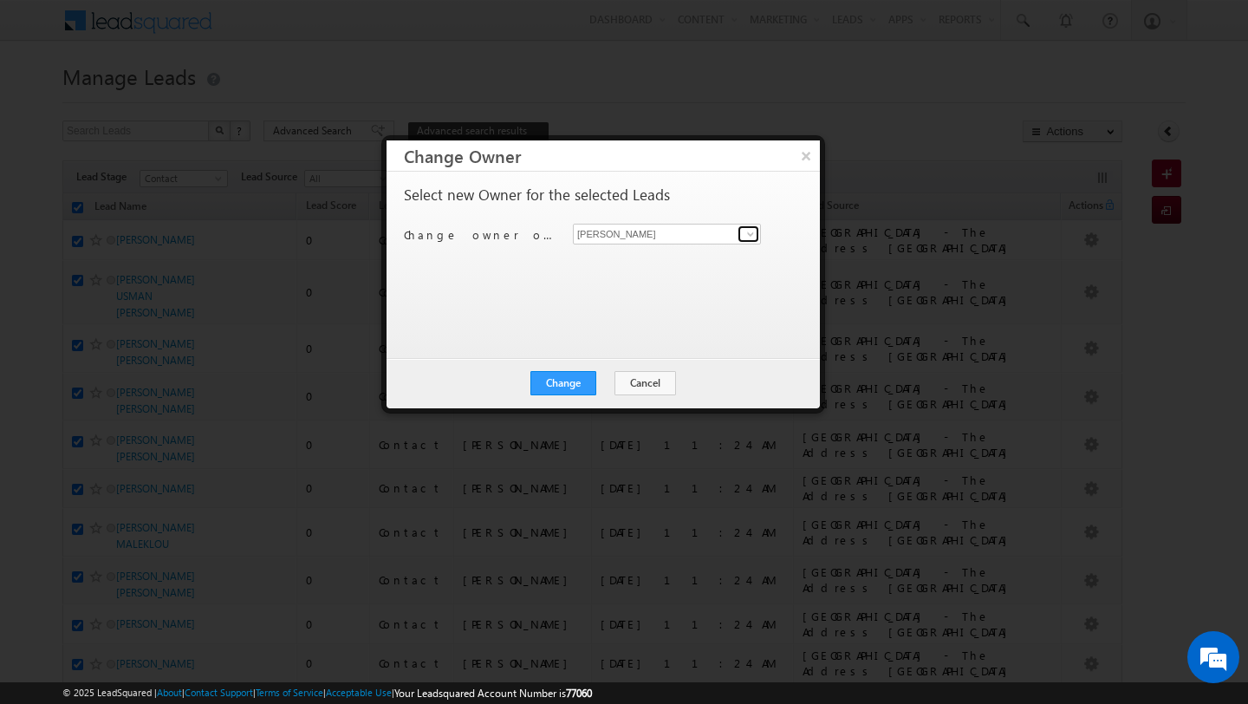
click at [753, 237] on span at bounding box center [750, 234] width 14 height 14
click at [681, 265] on span "[PERSON_NAME][EMAIL_ADDRESS][PERSON_NAME][DOMAIN_NAME]" at bounding box center [658, 268] width 156 height 13
type input "Subham Modak"
click at [579, 380] on button "Change" at bounding box center [563, 383] width 66 height 24
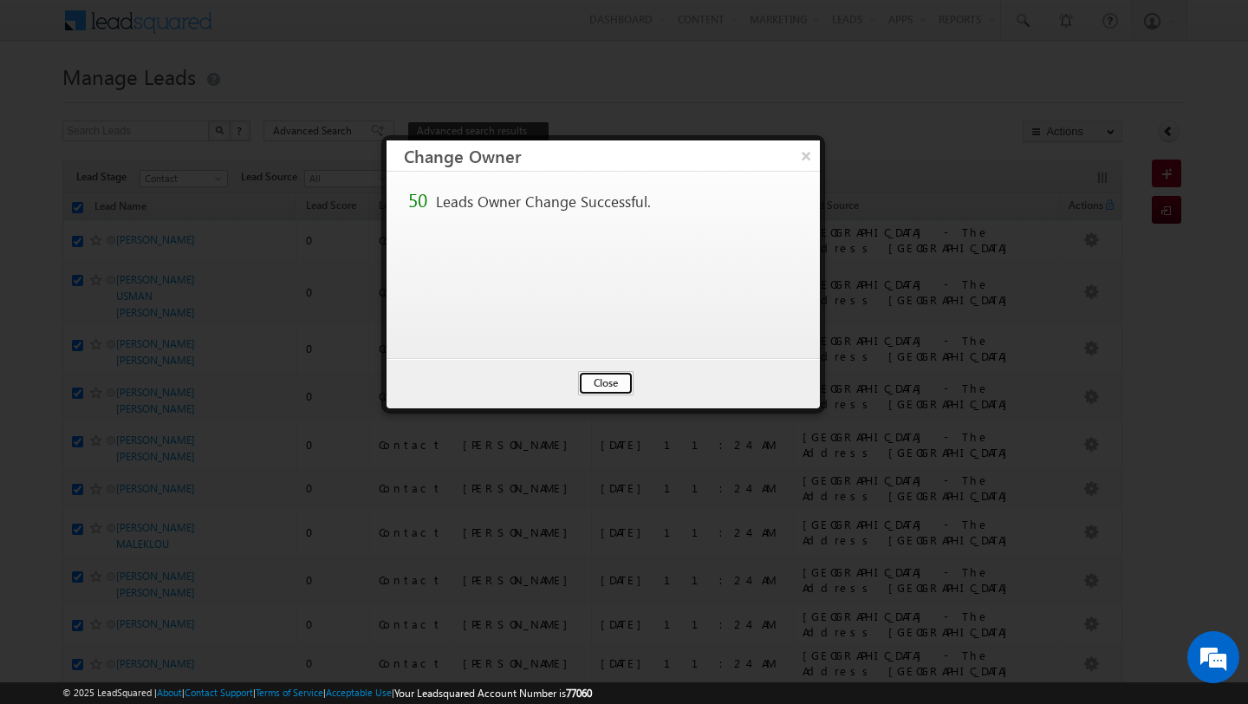
click at [602, 375] on button "Close" at bounding box center [605, 383] width 55 height 24
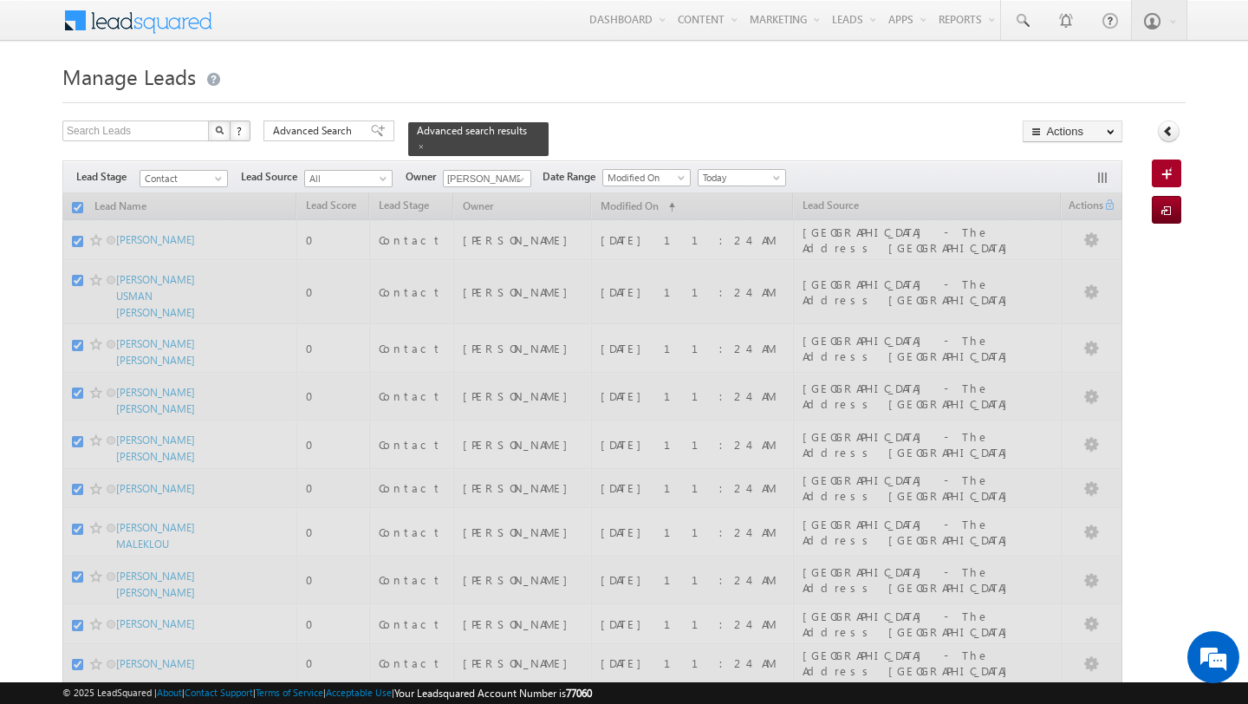
checkbox input "false"
